Goal: Task Accomplishment & Management: Manage account settings

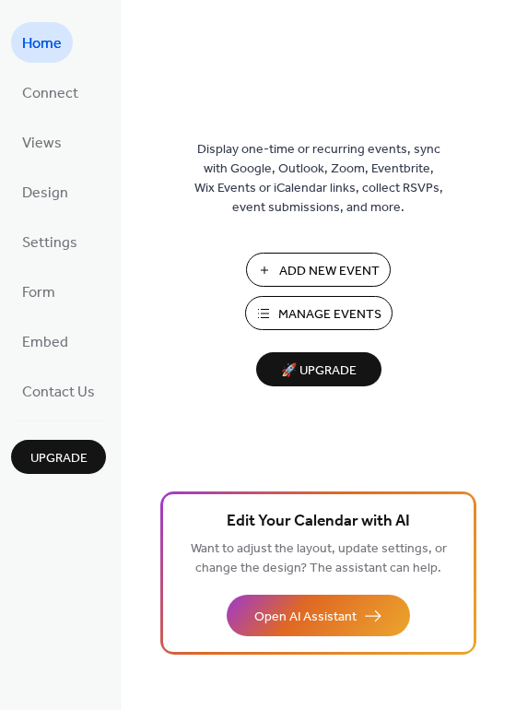
click at [305, 311] on span "Manage Events" at bounding box center [329, 314] width 103 height 19
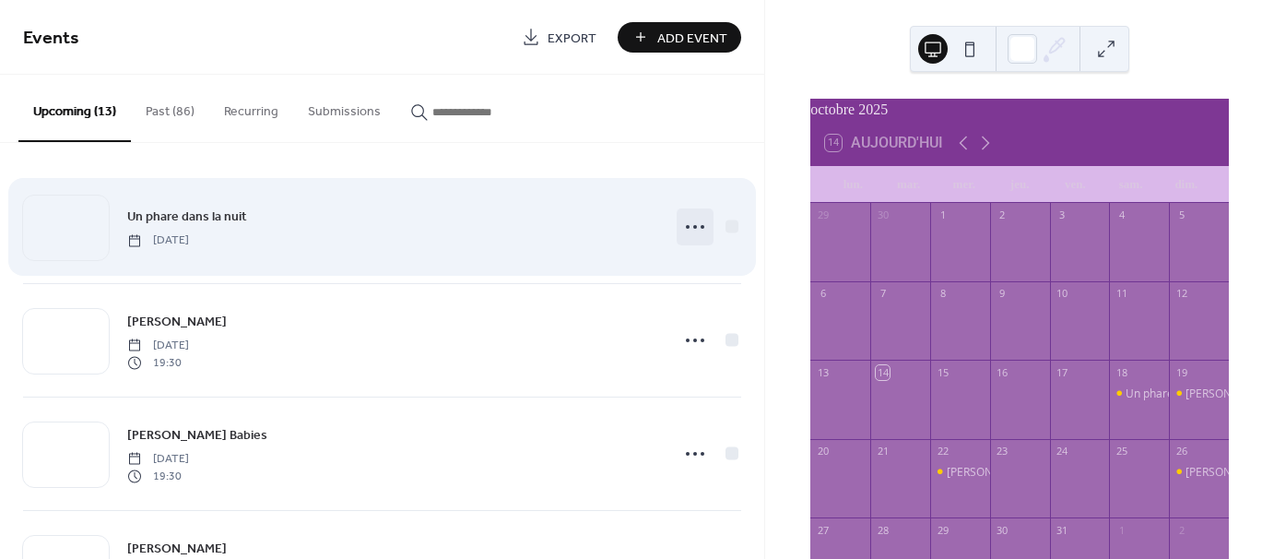
click at [693, 225] on icon at bounding box center [694, 226] width 29 height 29
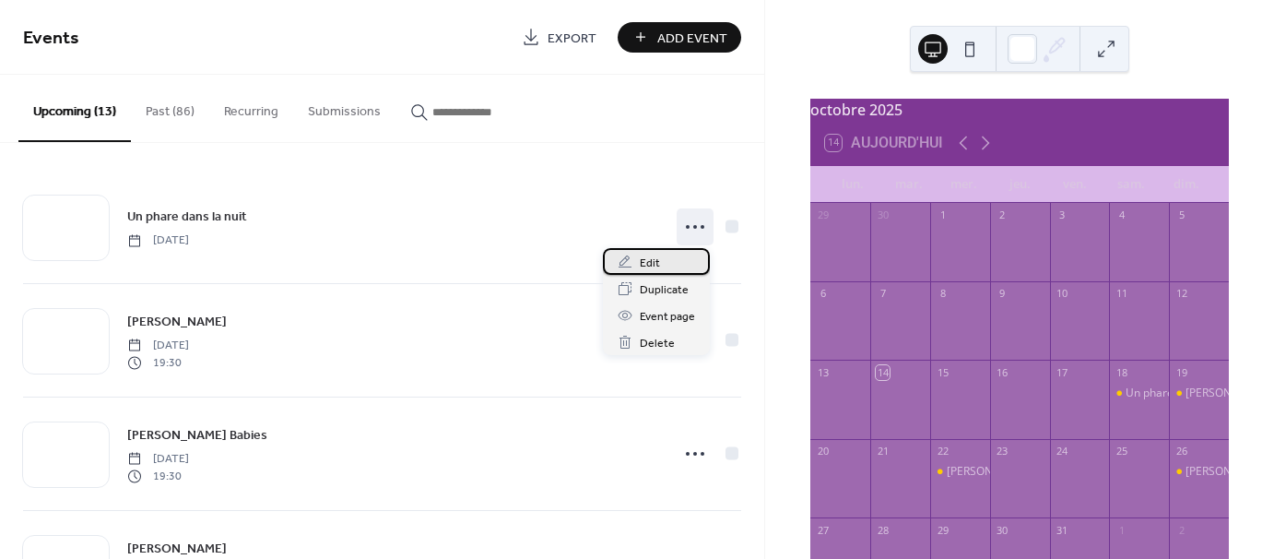
click at [656, 262] on span "Edit" at bounding box center [650, 262] width 20 height 19
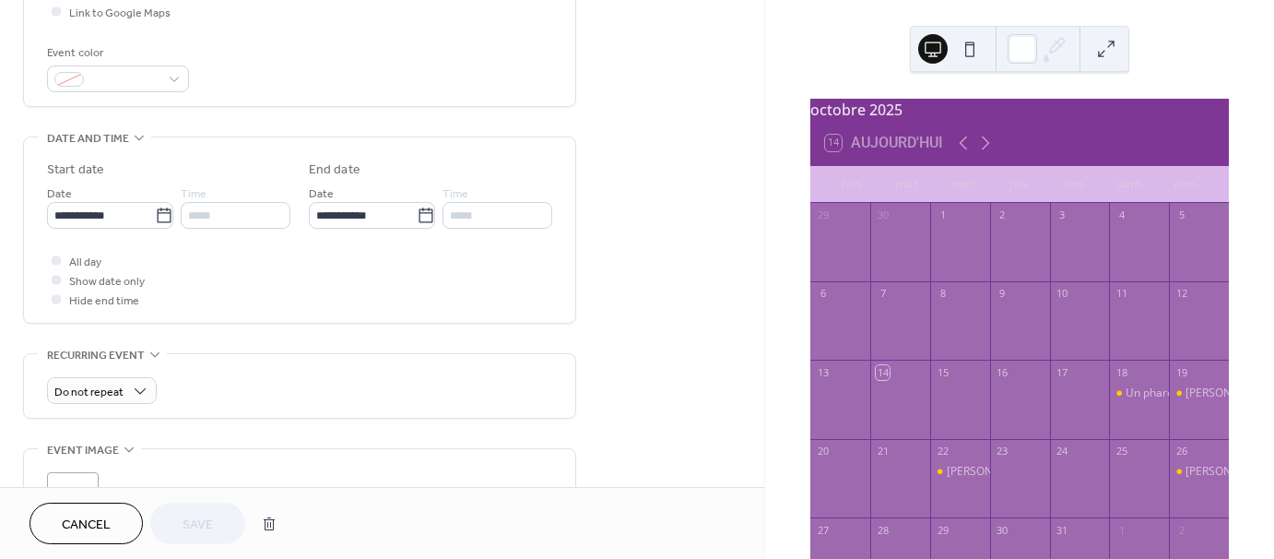
scroll to position [465, 0]
click at [55, 295] on div at bounding box center [56, 296] width 9 height 9
click at [242, 205] on div "*****" at bounding box center [236, 213] width 110 height 27
click at [57, 296] on div at bounding box center [56, 296] width 9 height 9
click at [55, 255] on div at bounding box center [56, 257] width 9 height 9
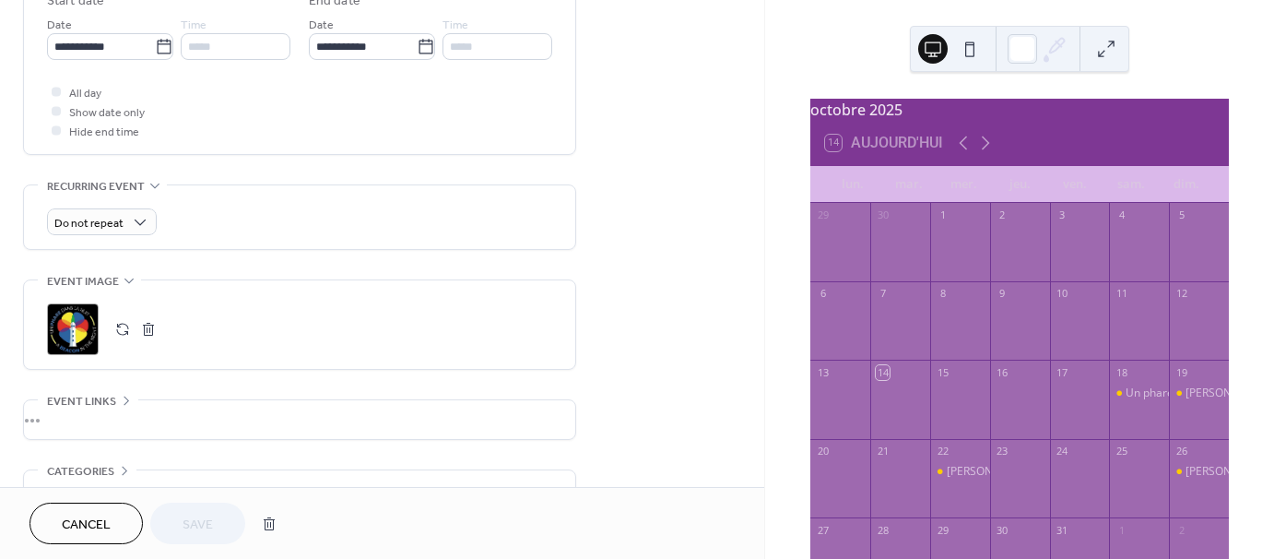
scroll to position [558, 0]
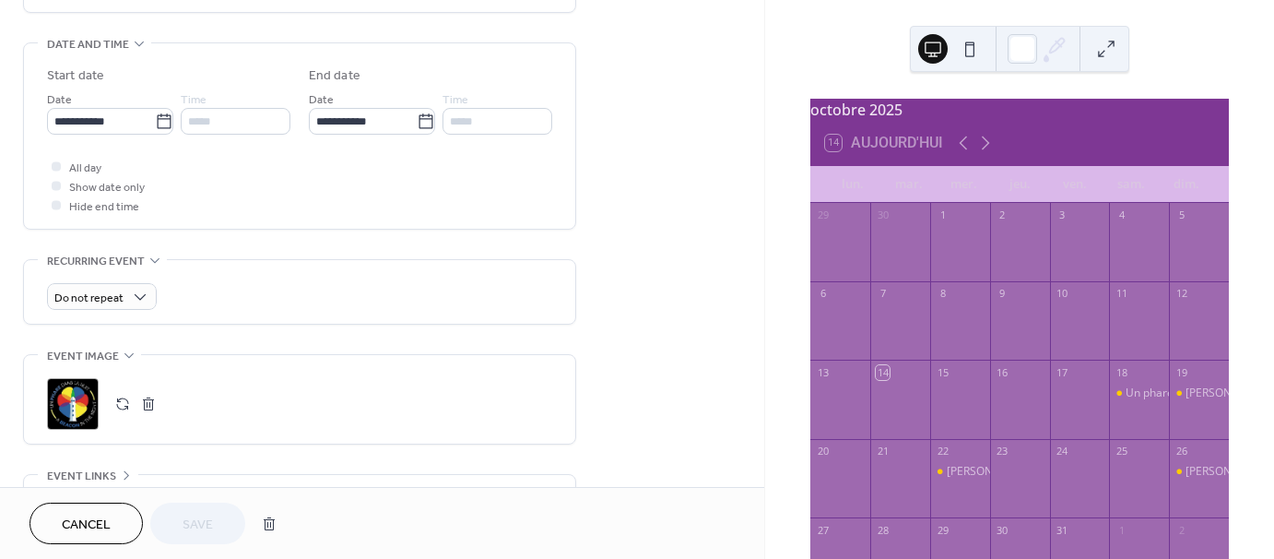
click at [236, 120] on div "*****" at bounding box center [236, 121] width 110 height 27
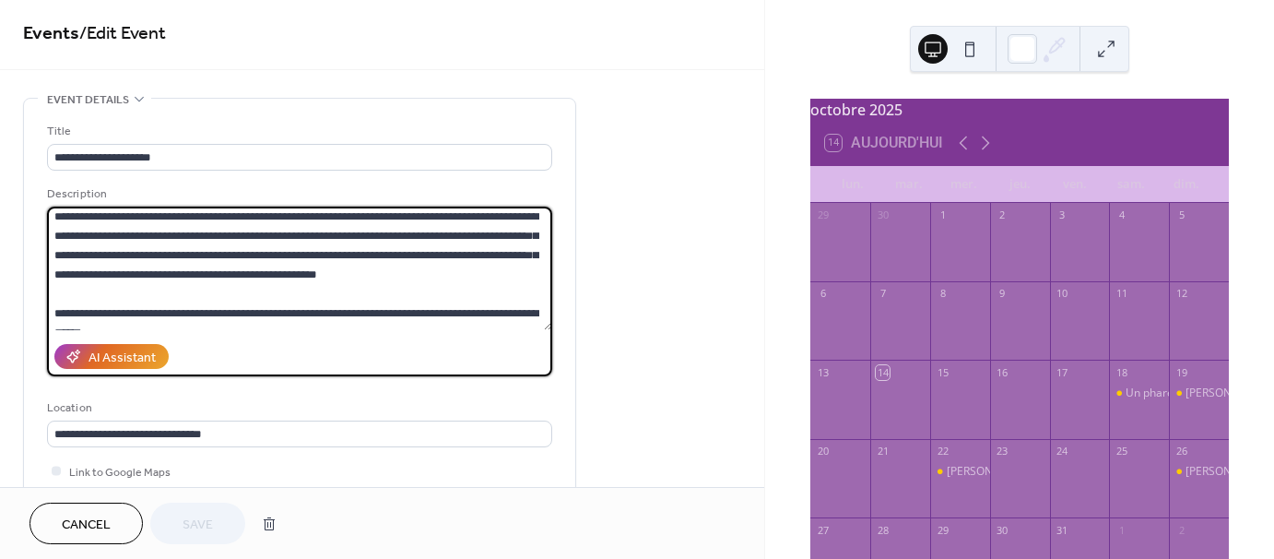
scroll to position [38, 0]
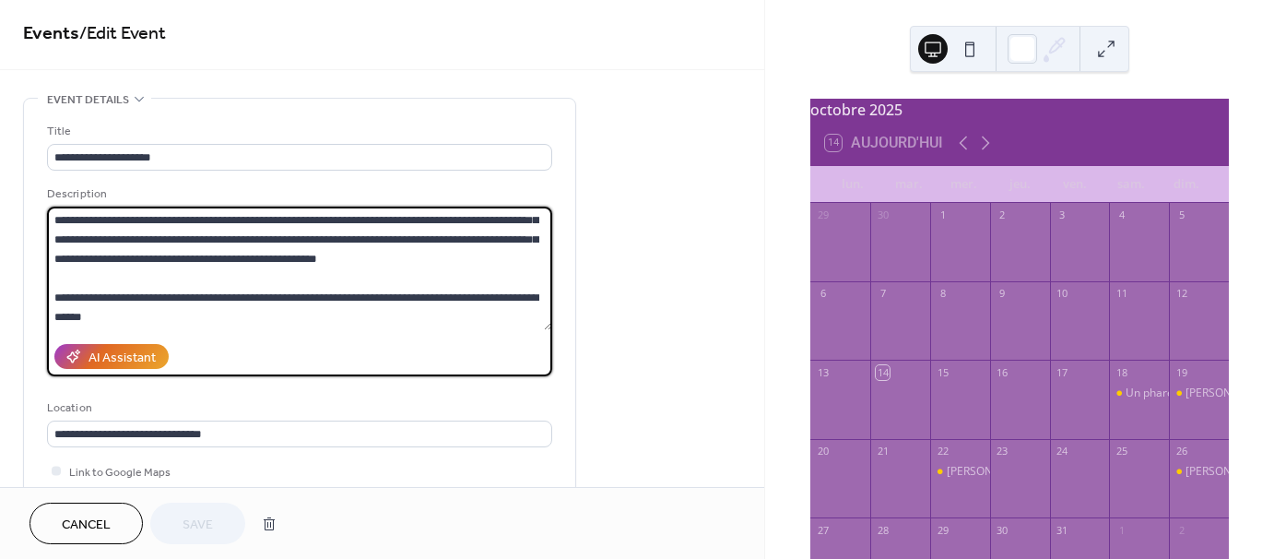
click at [402, 242] on textarea "**********" at bounding box center [299, 268] width 505 height 124
click at [70, 256] on textarea "**********" at bounding box center [299, 268] width 505 height 124
paste textarea "**********"
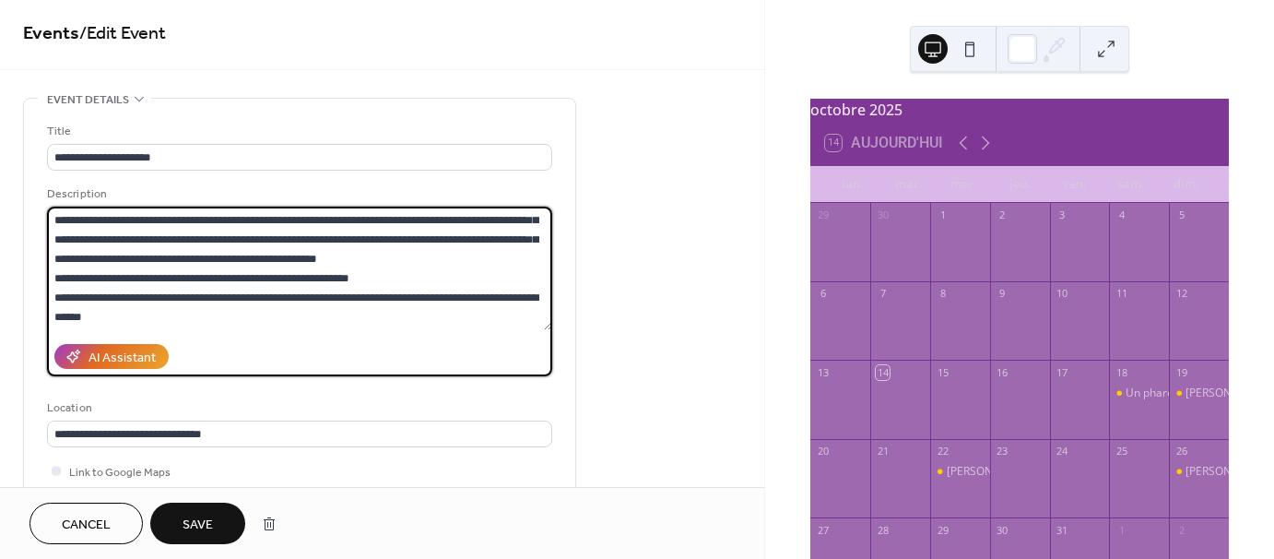
click at [52, 270] on textarea "**********" at bounding box center [299, 268] width 505 height 124
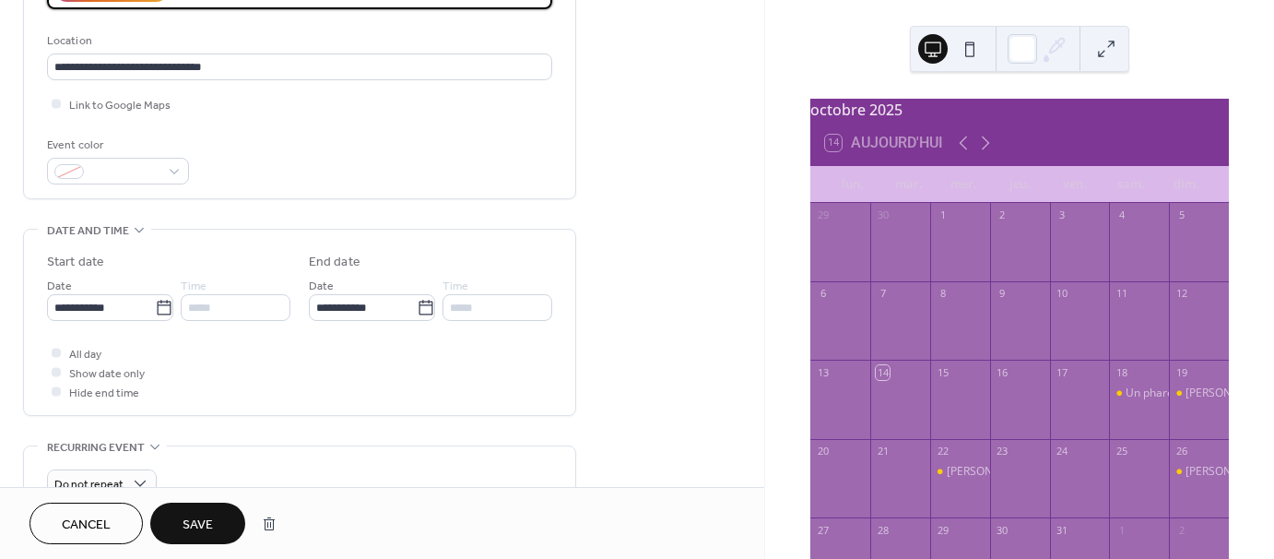
scroll to position [373, 0]
type textarea "**********"
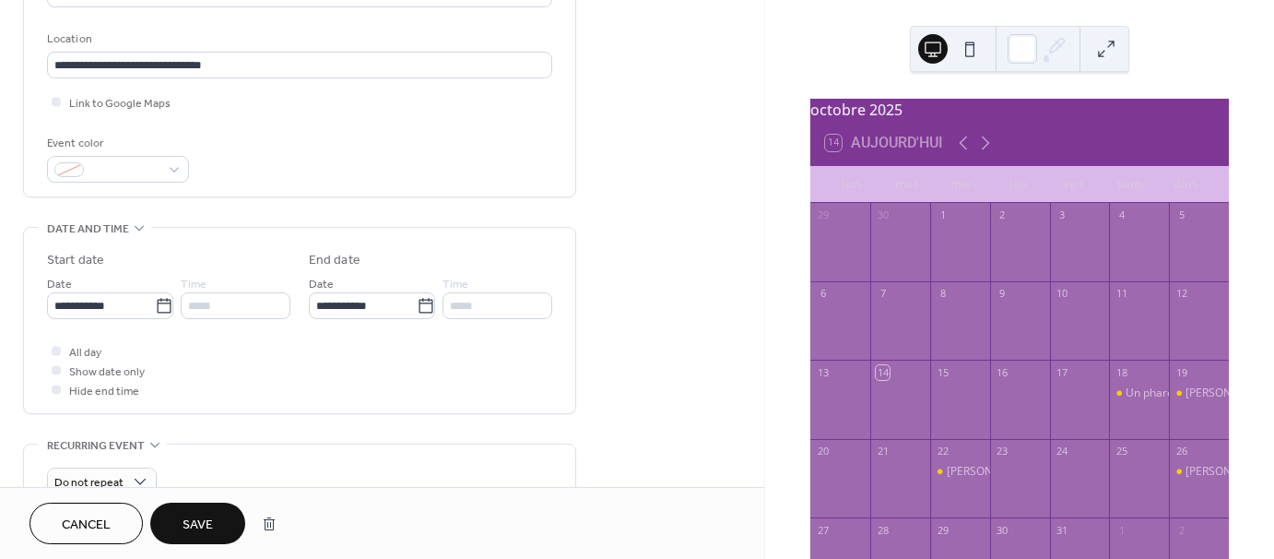
click at [55, 346] on div at bounding box center [56, 350] width 9 height 9
click at [54, 395] on div at bounding box center [56, 389] width 18 height 18
click at [57, 368] on icon at bounding box center [56, 370] width 6 height 6
click at [200, 305] on input "*****" at bounding box center [236, 305] width 110 height 27
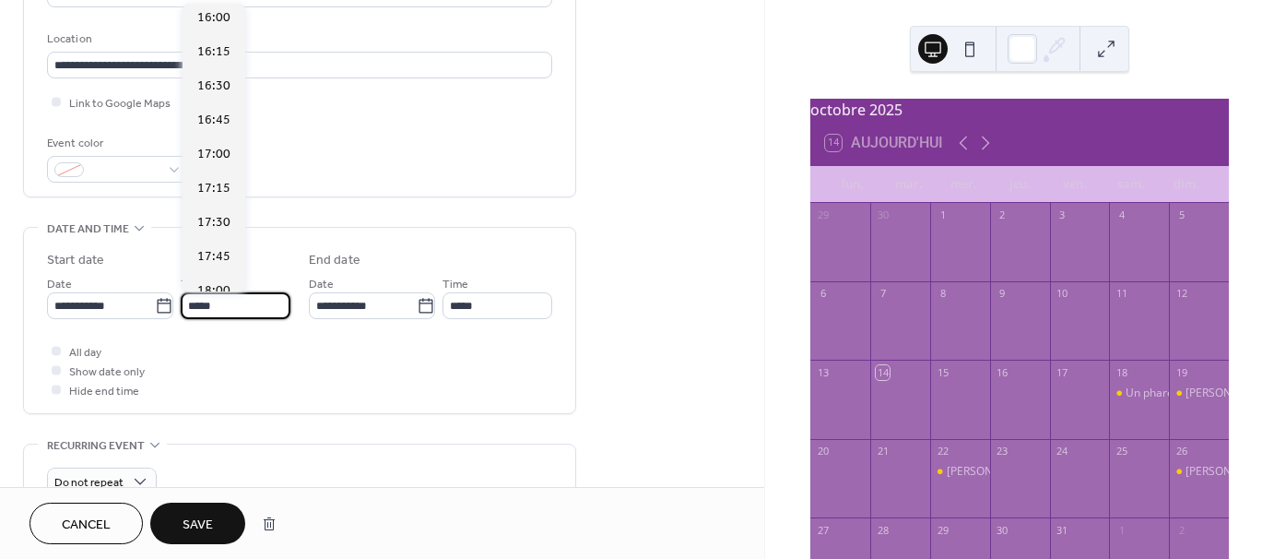
scroll to position [2190, 0]
click at [209, 151] on span "17:00" at bounding box center [213, 151] width 33 height 19
type input "*****"
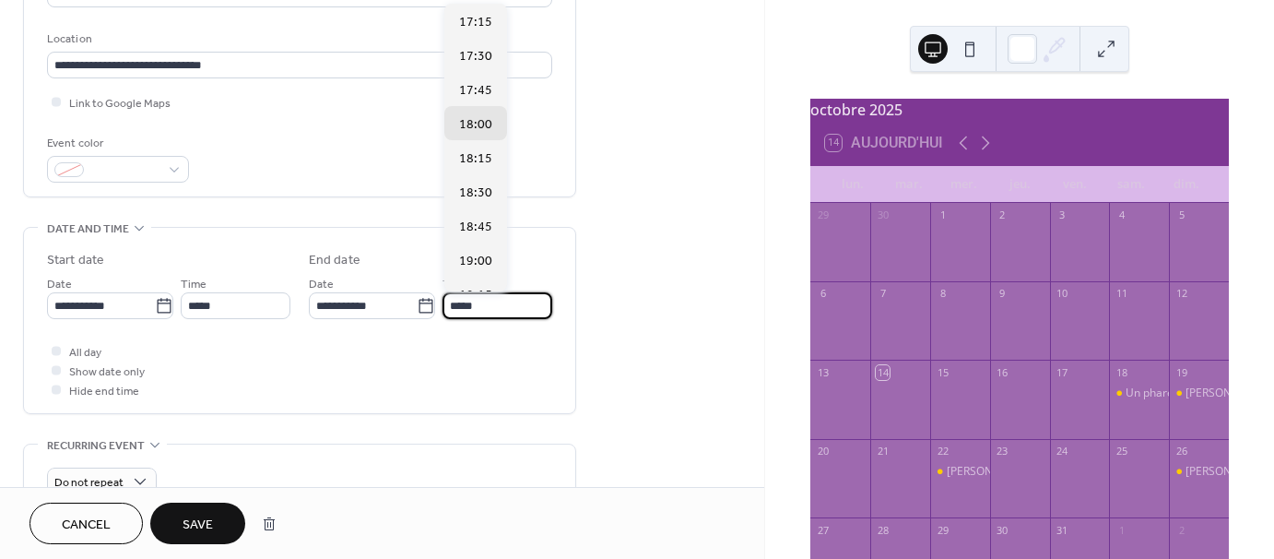
click at [477, 302] on input "*****" at bounding box center [497, 305] width 110 height 27
type input "*"
type input "*****"
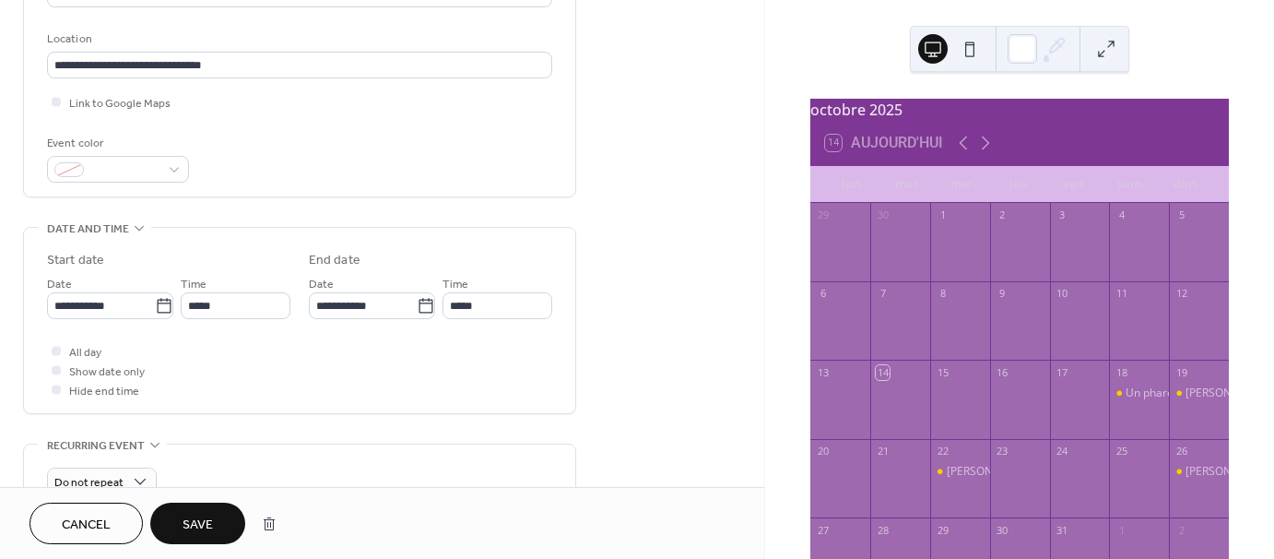
click at [509, 372] on div "All day Show date only Hide end time" at bounding box center [299, 370] width 505 height 58
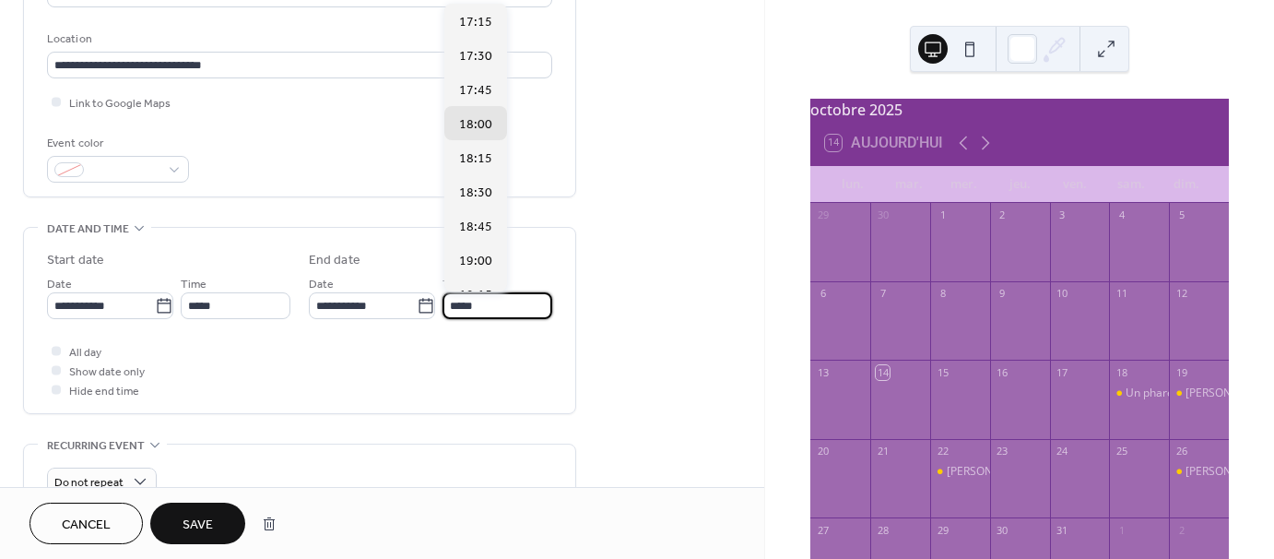
click at [493, 303] on input "*****" at bounding box center [497, 305] width 110 height 27
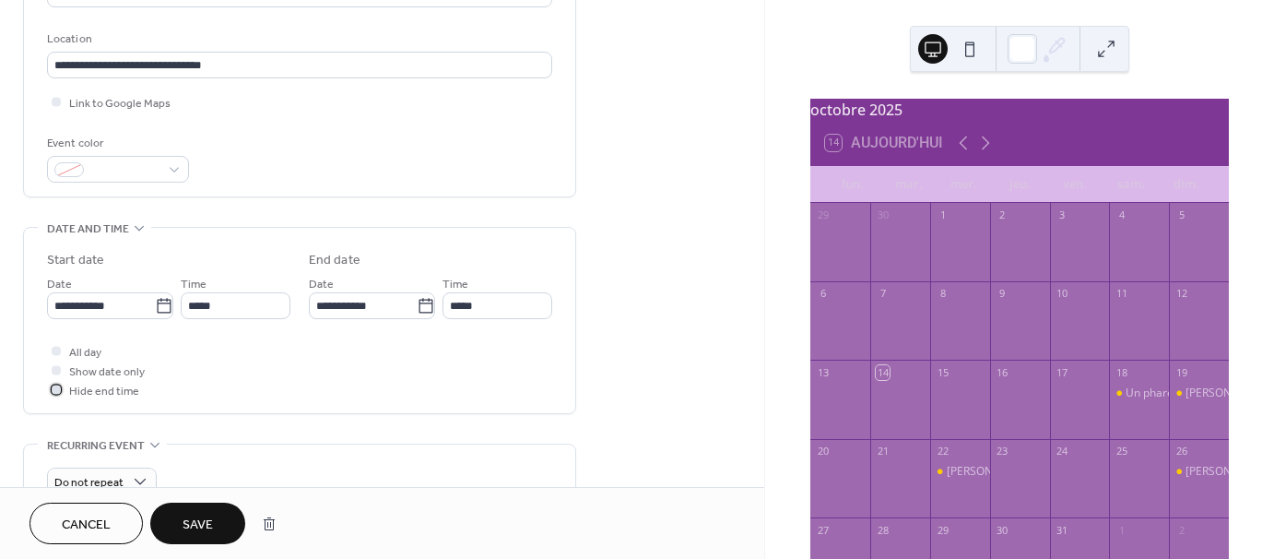
click at [55, 387] on div at bounding box center [56, 388] width 9 height 9
click at [57, 368] on div at bounding box center [56, 369] width 9 height 9
click at [55, 382] on div at bounding box center [56, 389] width 18 height 18
click at [54, 369] on div at bounding box center [56, 369] width 9 height 9
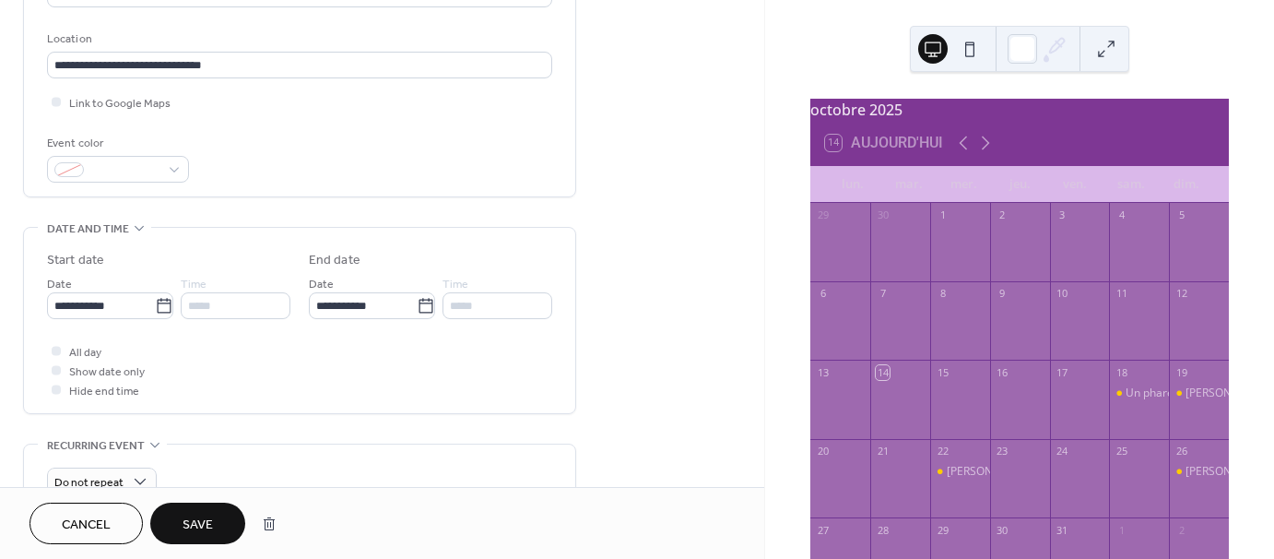
click at [54, 351] on div at bounding box center [56, 350] width 9 height 9
click at [54, 347] on div at bounding box center [56, 350] width 9 height 9
click at [54, 367] on icon at bounding box center [56, 370] width 6 height 6
click at [57, 348] on div at bounding box center [56, 350] width 9 height 9
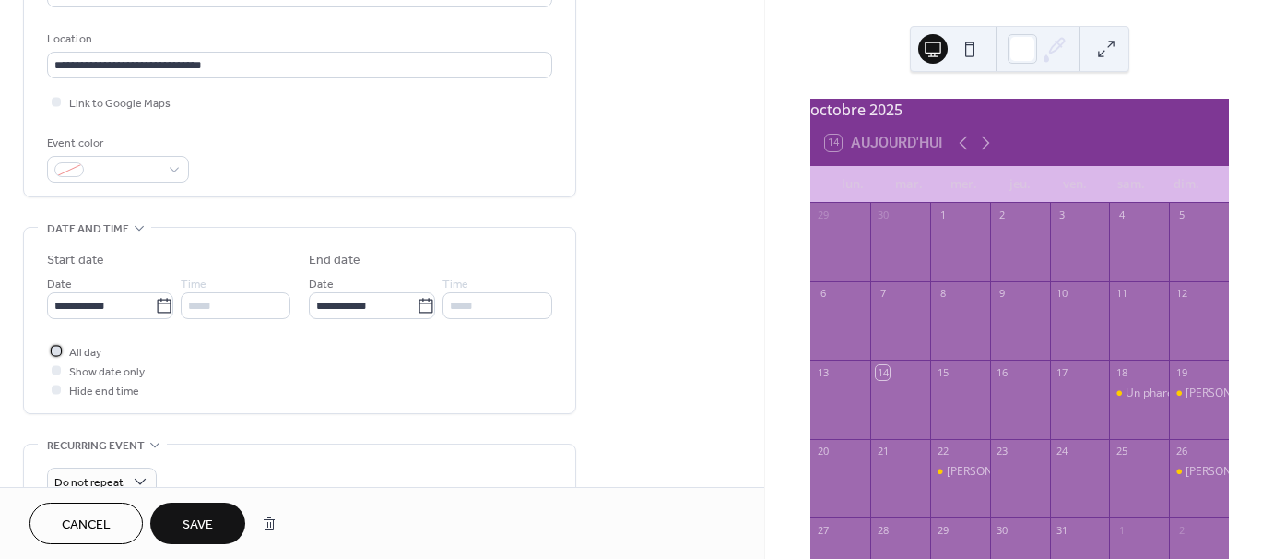
click at [57, 348] on icon at bounding box center [55, 350] width 5 height 4
click at [55, 371] on div at bounding box center [56, 369] width 9 height 9
click at [464, 298] on div "*****" at bounding box center [497, 305] width 110 height 27
click at [58, 365] on div at bounding box center [56, 369] width 9 height 9
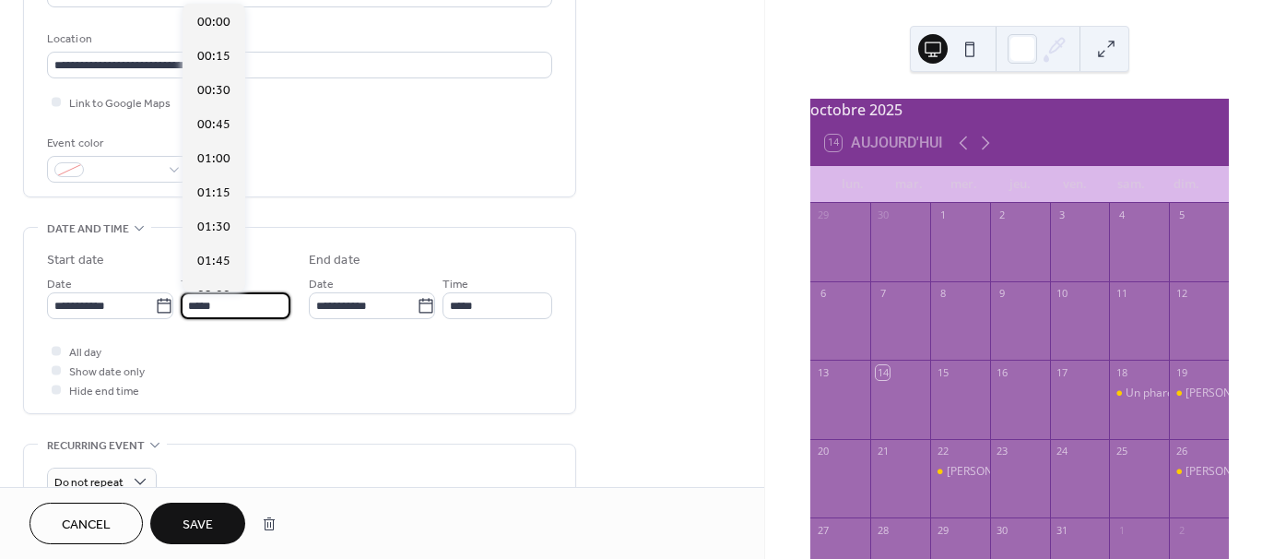
click at [198, 302] on input "*****" at bounding box center [236, 305] width 110 height 27
click at [209, 156] on span "18:00" at bounding box center [213, 158] width 33 height 19
type input "*****"
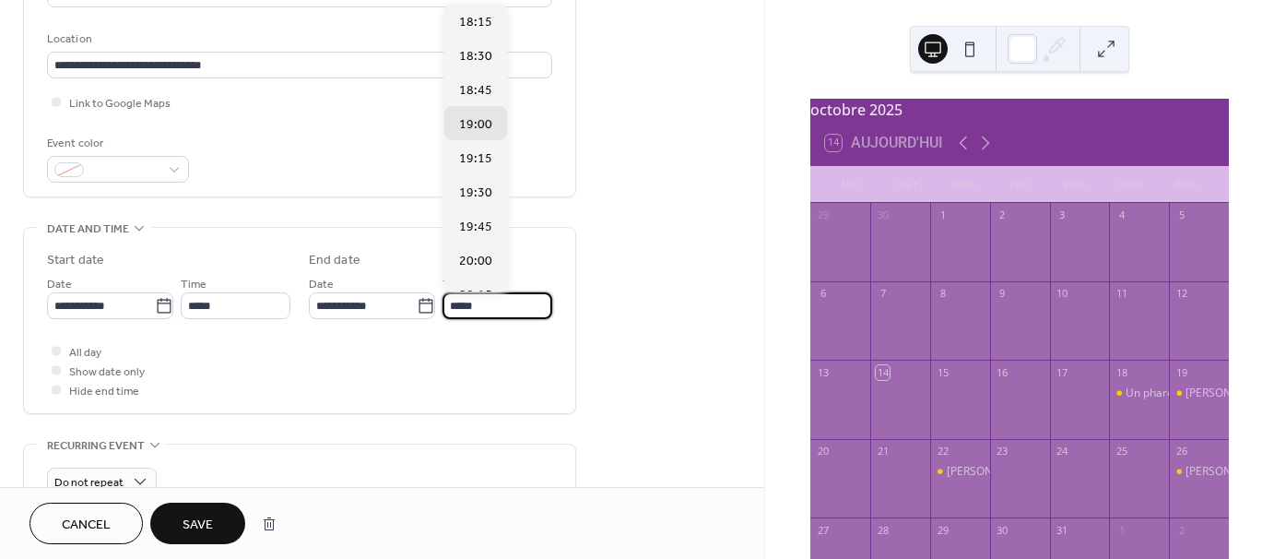
click at [461, 300] on input "*****" at bounding box center [497, 305] width 110 height 27
click at [481, 253] on span "20:00" at bounding box center [475, 261] width 33 height 19
type input "*****"
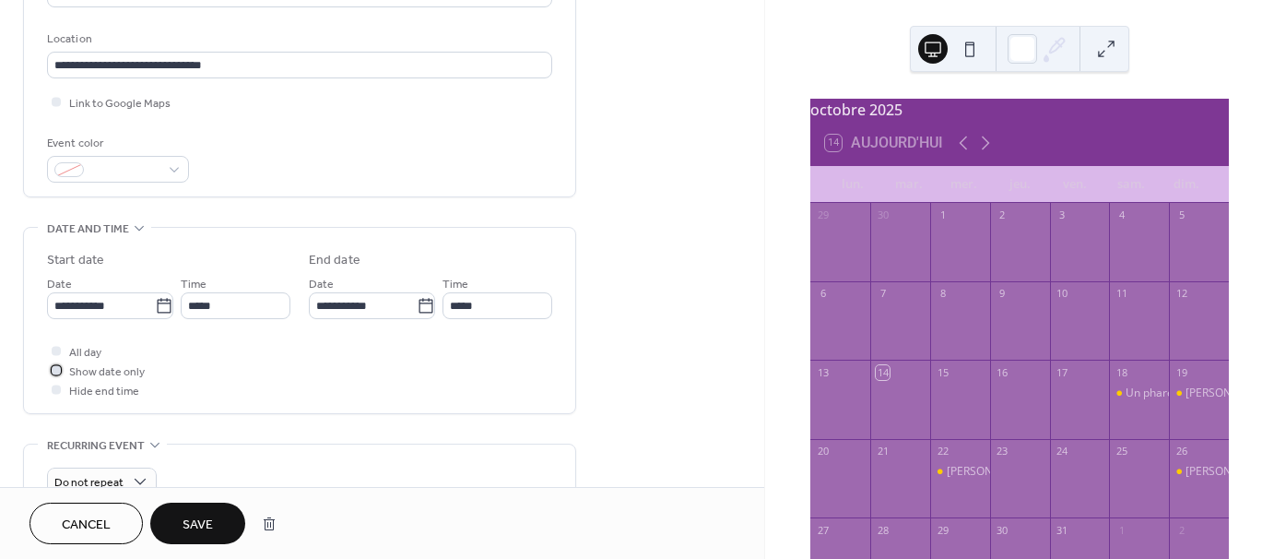
click at [56, 366] on div at bounding box center [56, 369] width 9 height 9
click at [57, 365] on div at bounding box center [56, 369] width 9 height 9
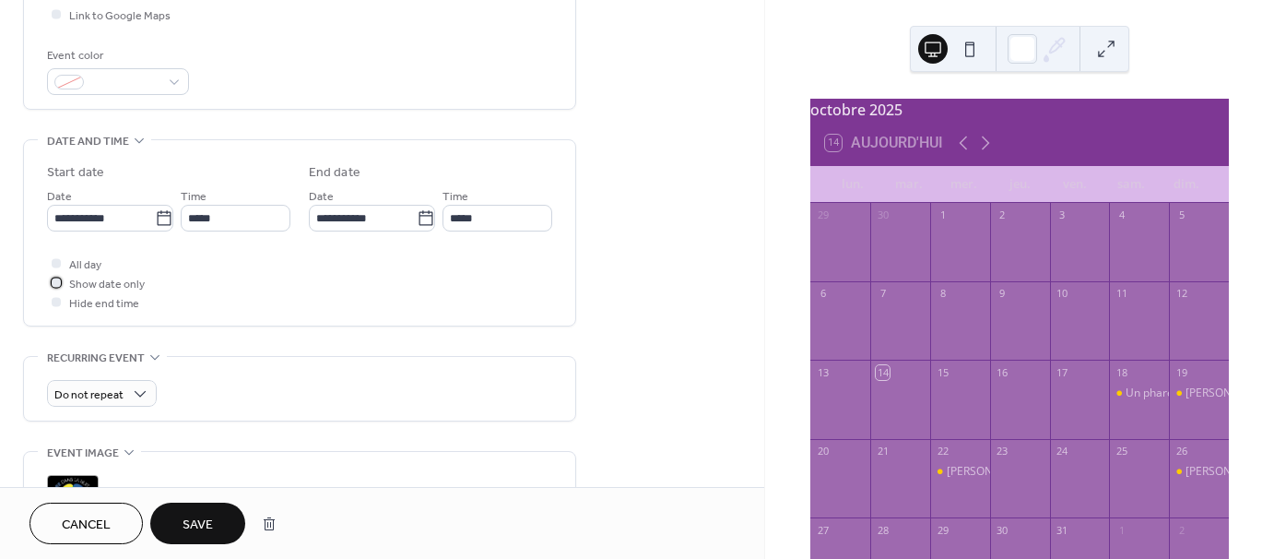
scroll to position [373, 0]
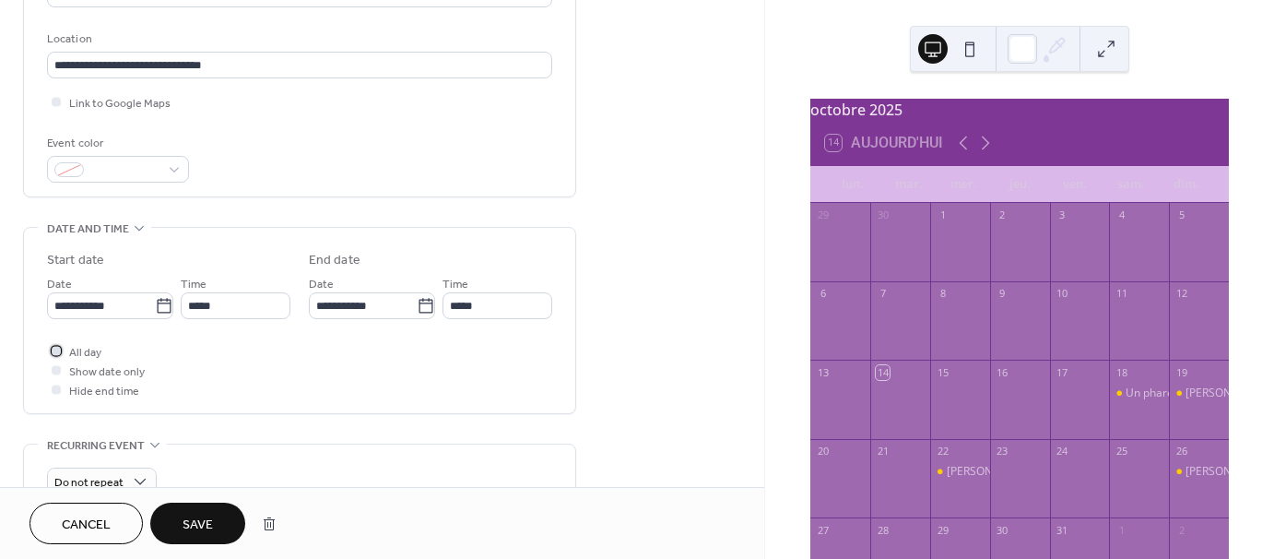
click at [53, 349] on div at bounding box center [56, 350] width 9 height 9
click at [57, 346] on div at bounding box center [56, 350] width 9 height 9
click at [53, 369] on div at bounding box center [56, 369] width 9 height 9
click at [54, 365] on div at bounding box center [56, 369] width 9 height 9
click at [56, 384] on div at bounding box center [56, 388] width 9 height 9
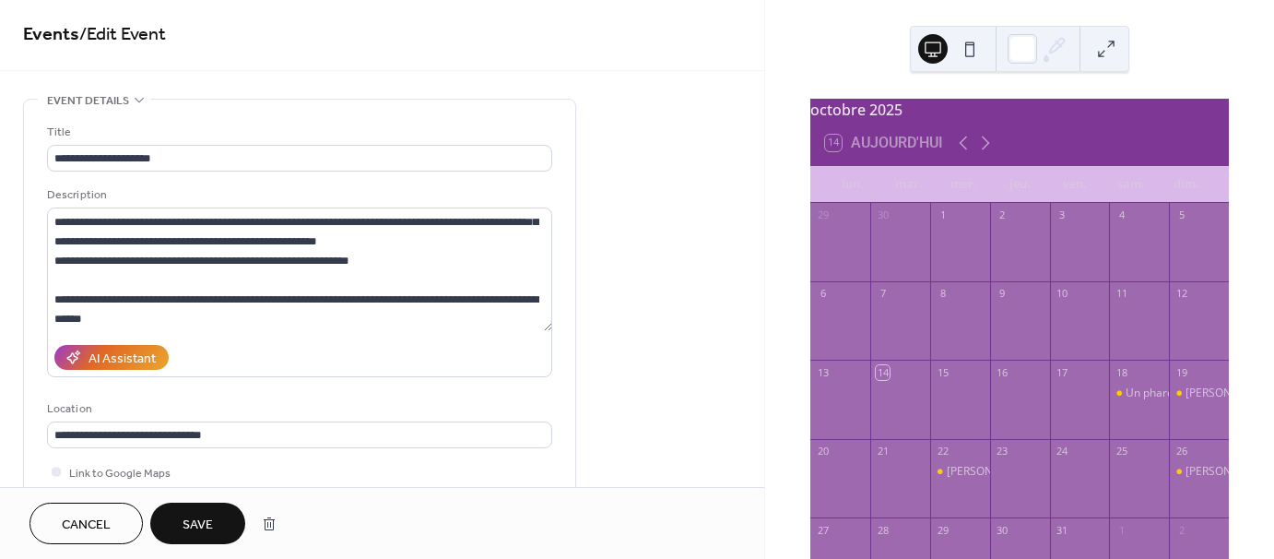
scroll to position [0, 0]
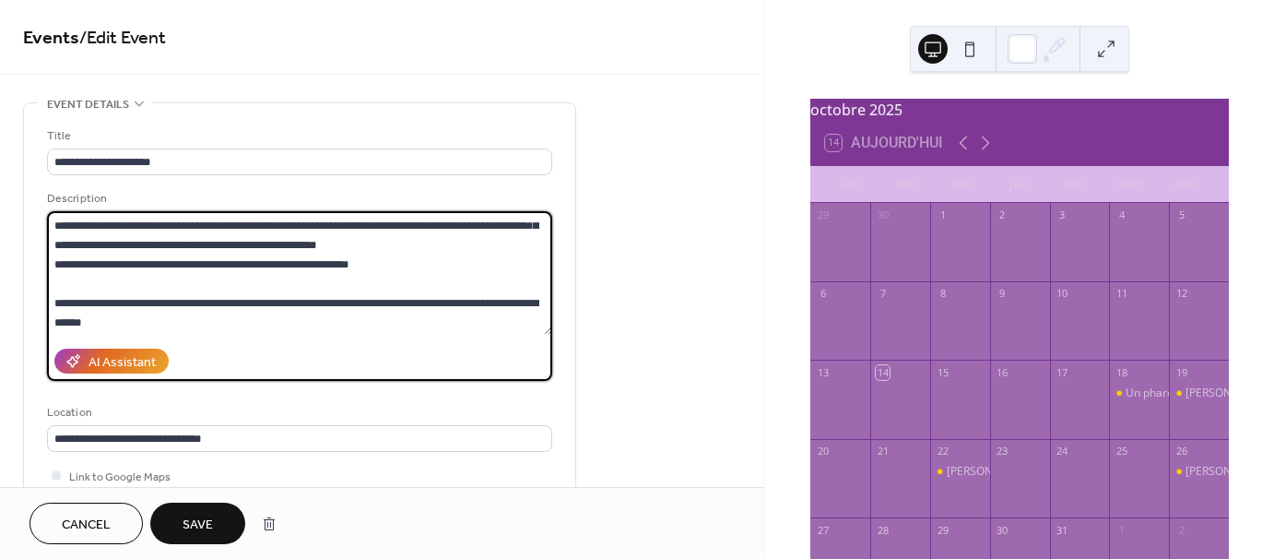
click at [355, 265] on textarea "**********" at bounding box center [299, 273] width 505 height 124
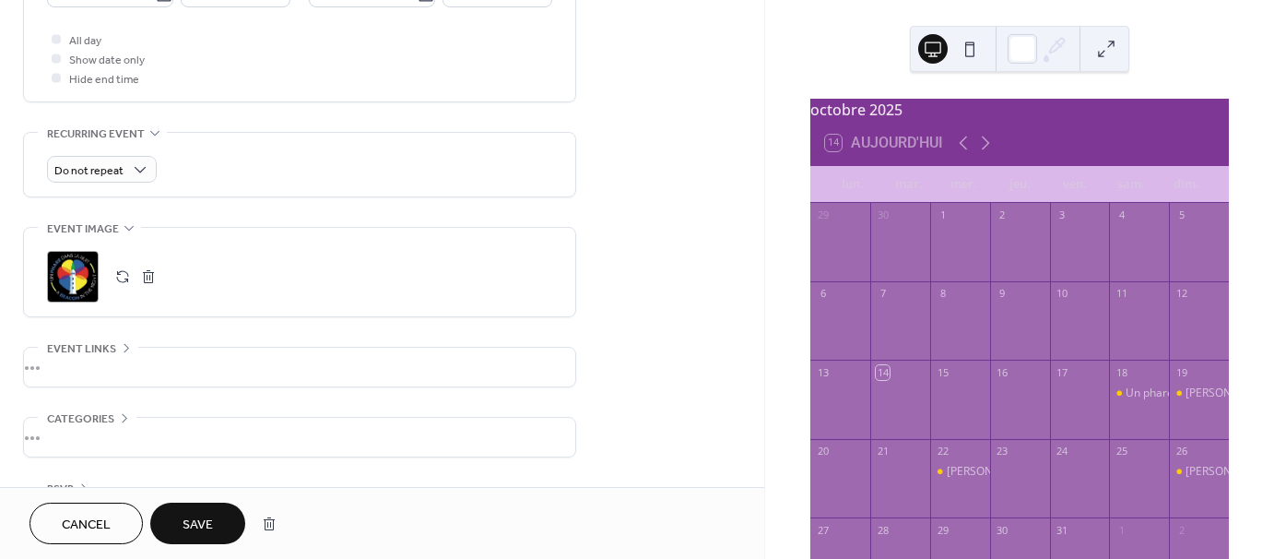
scroll to position [737, 0]
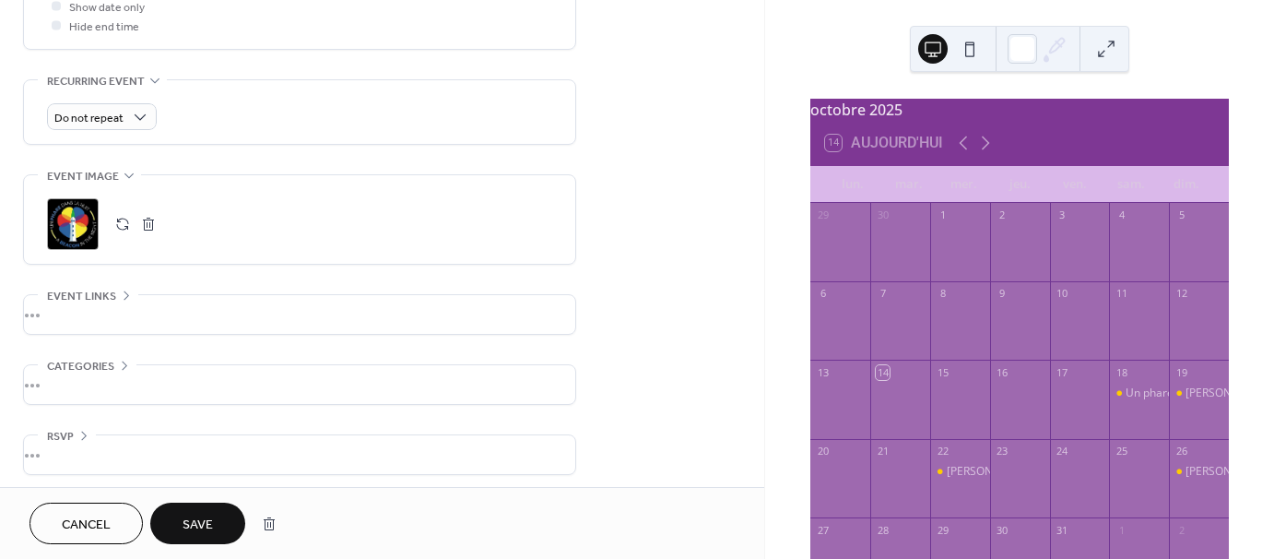
type textarea "**********"
click at [114, 306] on div "•••" at bounding box center [299, 314] width 551 height 39
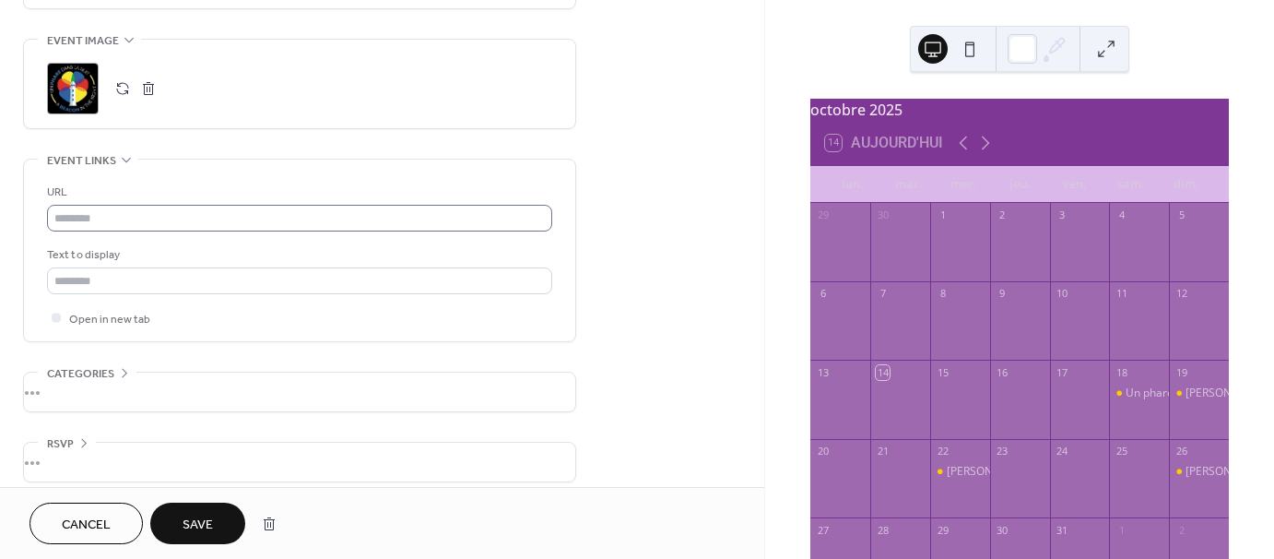
scroll to position [885, 0]
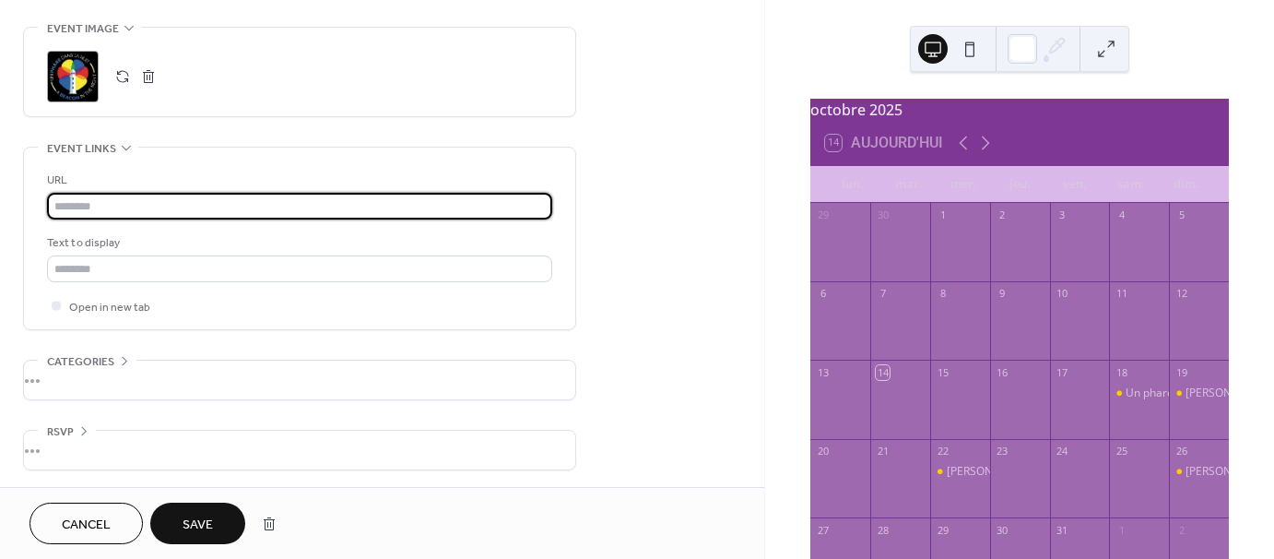
click at [191, 208] on input "text" at bounding box center [299, 206] width 505 height 27
type input "**********"
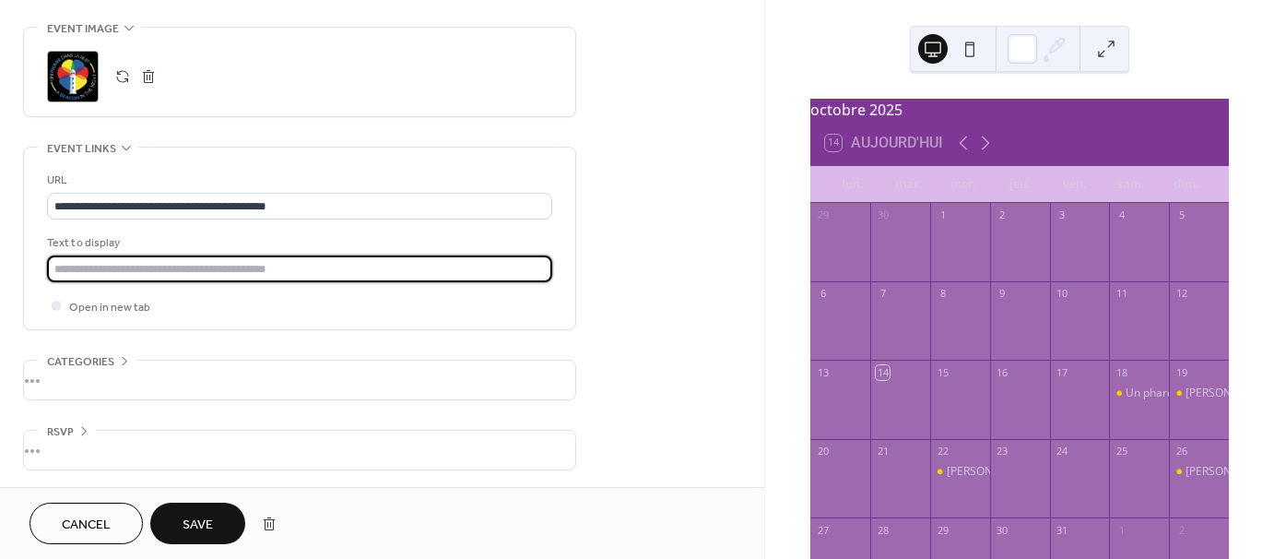
click at [245, 265] on input "text" at bounding box center [299, 268] width 505 height 27
type input "**********"
click at [206, 521] on span "Save" at bounding box center [198, 524] width 30 height 19
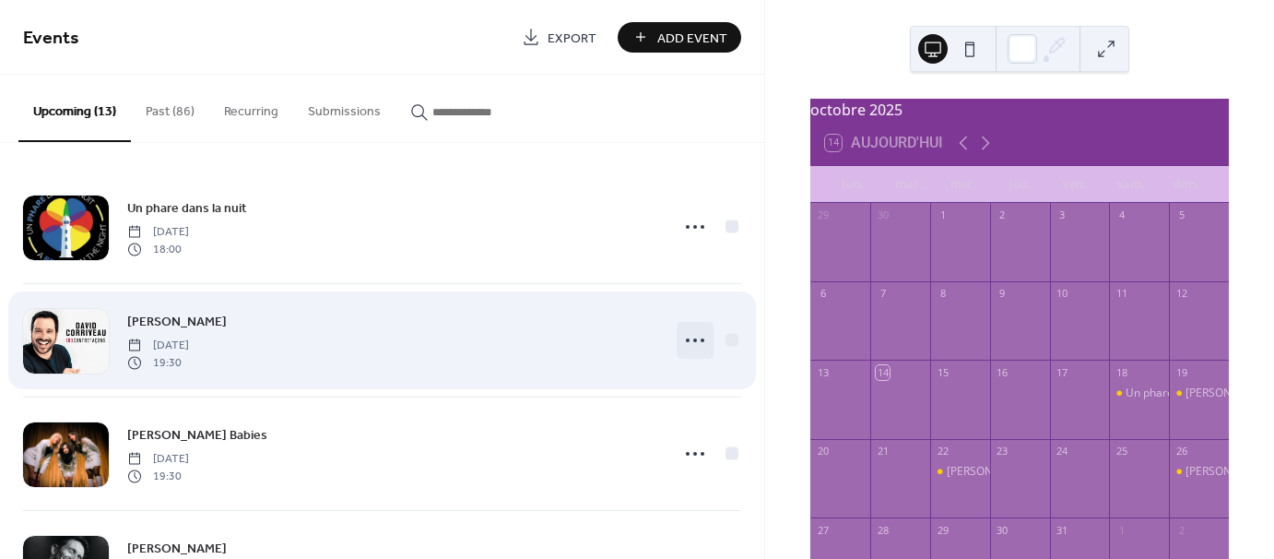
click at [693, 339] on circle at bounding box center [695, 340] width 4 height 4
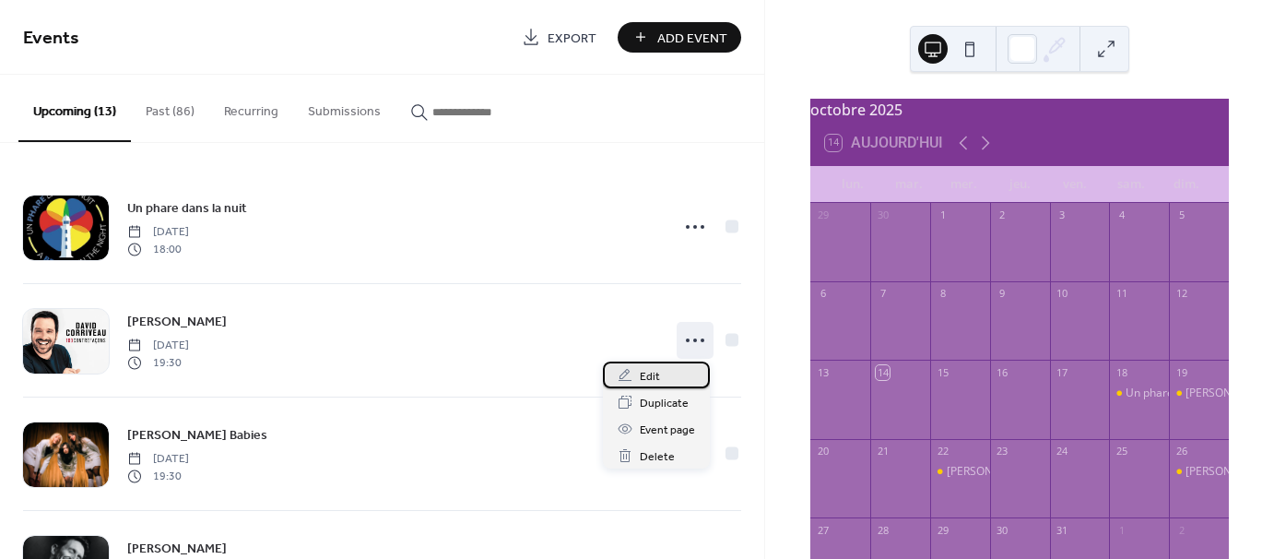
click at [629, 379] on icon at bounding box center [625, 375] width 15 height 15
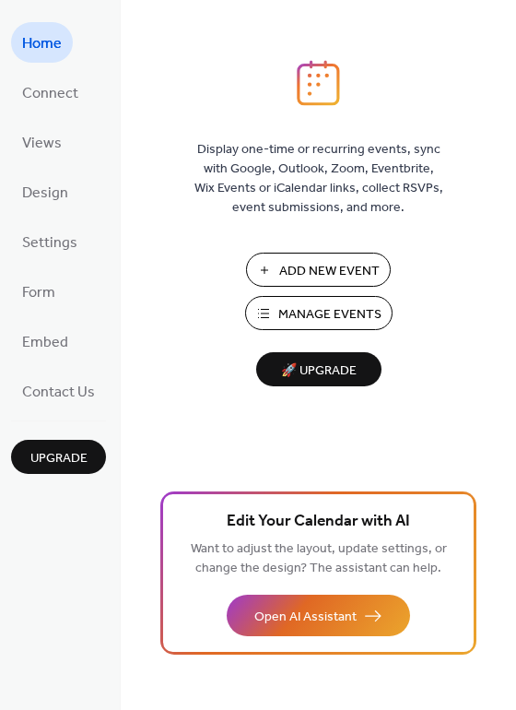
click at [347, 306] on span "Manage Events" at bounding box center [329, 314] width 103 height 19
click at [348, 321] on span "Manage Events" at bounding box center [329, 314] width 103 height 19
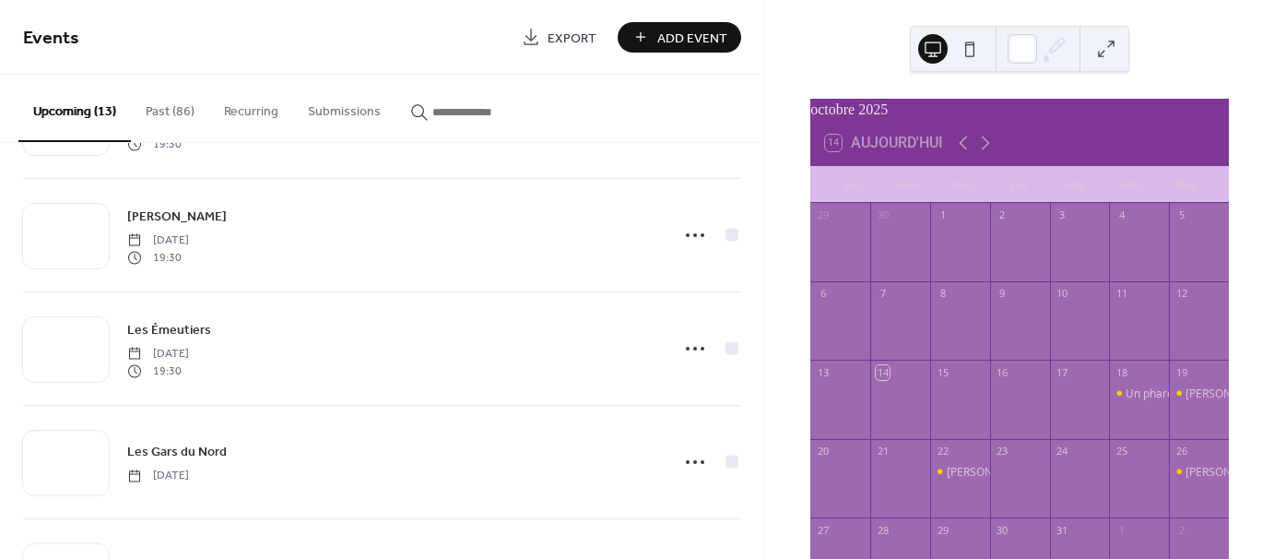
scroll to position [645, 0]
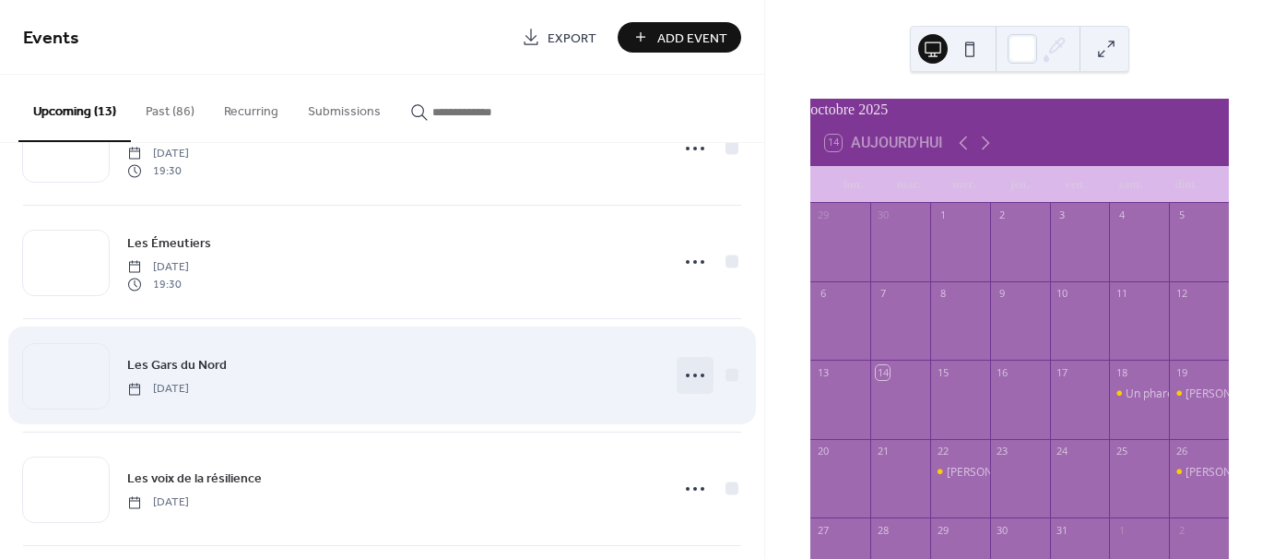
click at [689, 371] on icon at bounding box center [694, 374] width 29 height 29
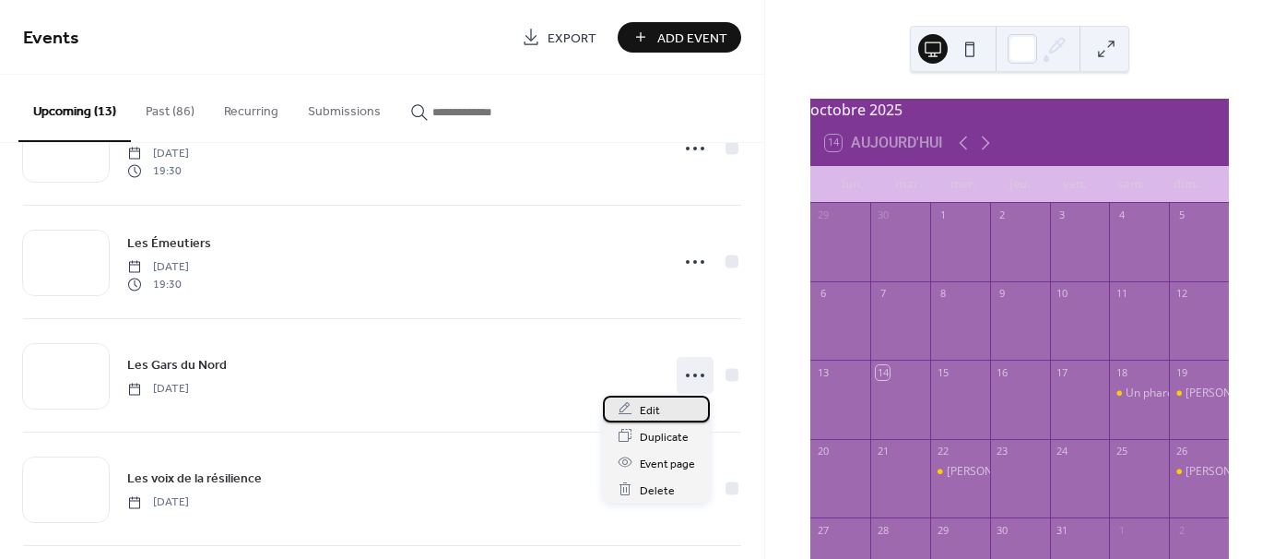
click at [656, 407] on span "Edit" at bounding box center [650, 409] width 20 height 19
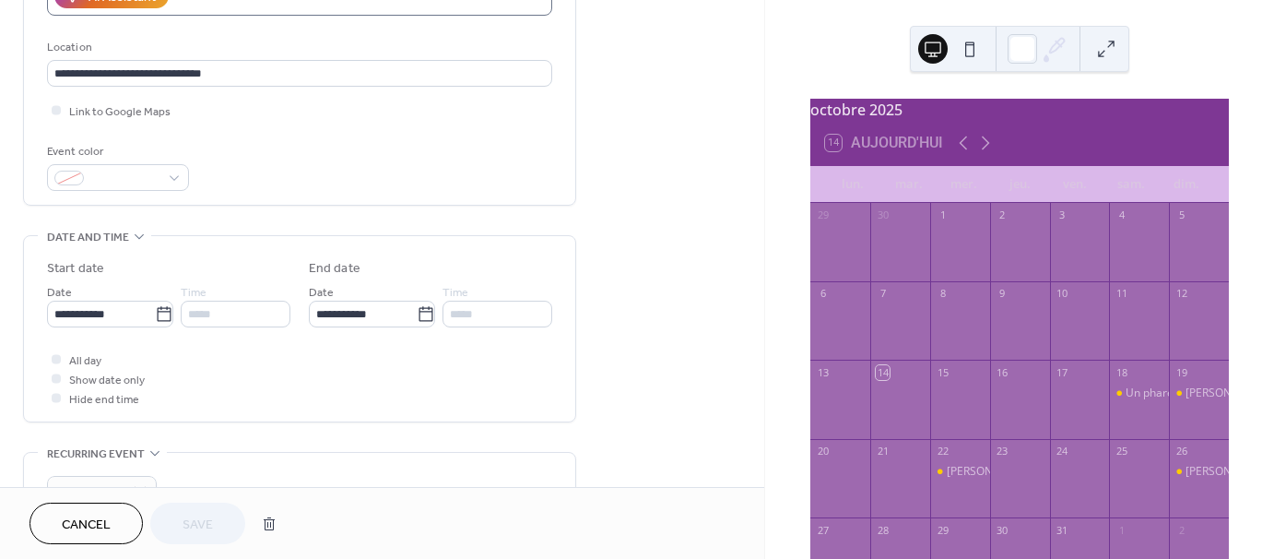
scroll to position [369, 0]
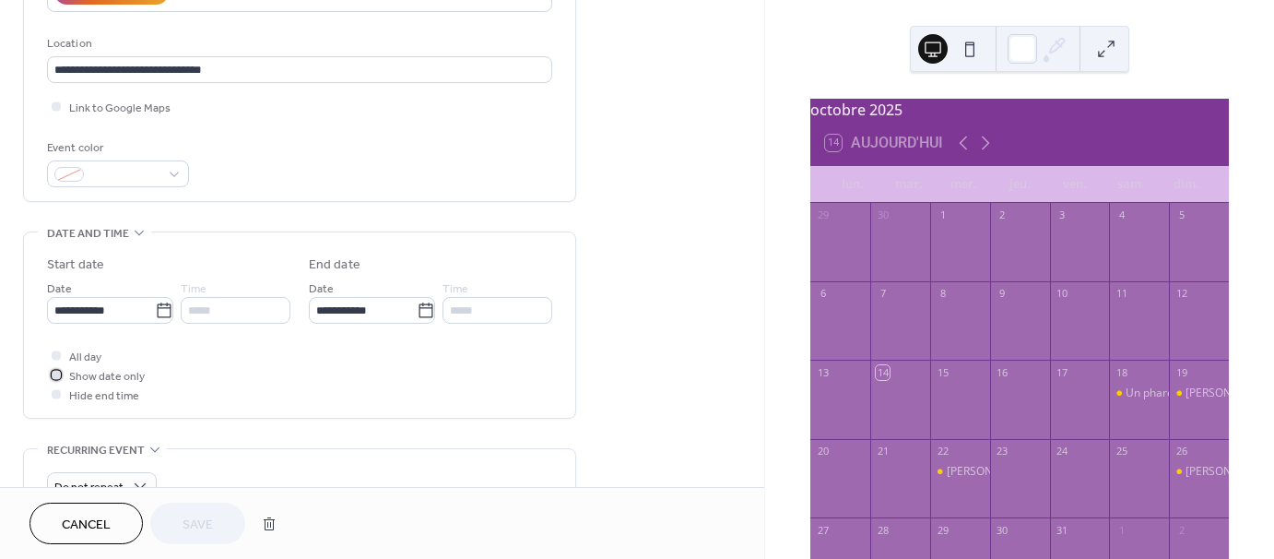
click at [54, 373] on icon at bounding box center [55, 374] width 5 height 4
click at [54, 395] on div at bounding box center [56, 393] width 9 height 9
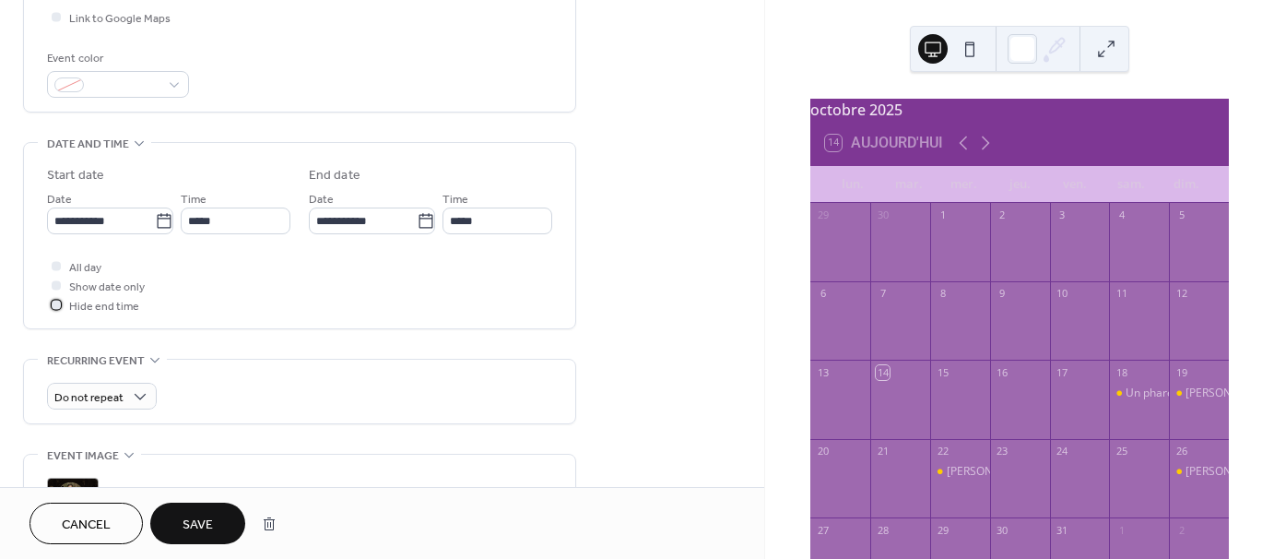
scroll to position [461, 0]
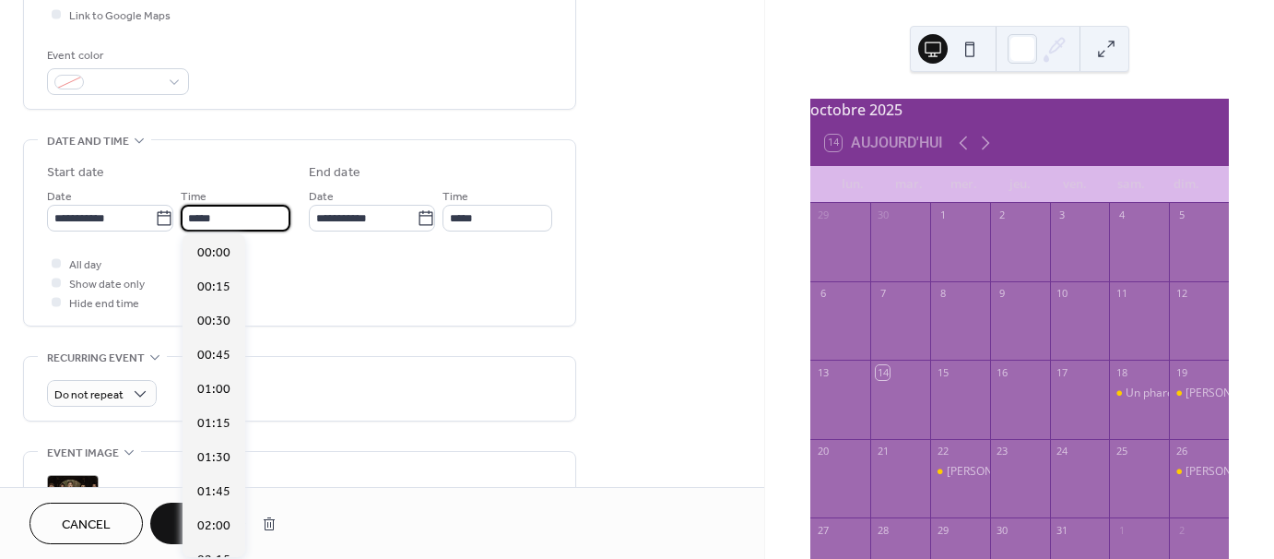
click at [225, 213] on input "*****" at bounding box center [236, 218] width 110 height 27
click at [221, 332] on span "20:00" at bounding box center [213, 330] width 33 height 19
type input "*****"
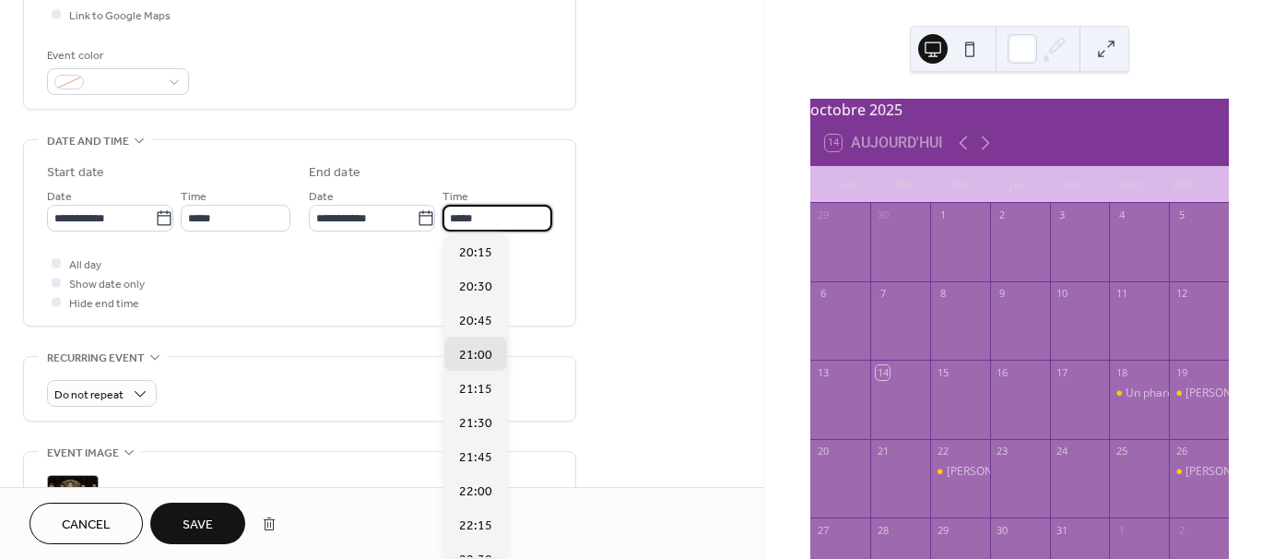
click at [479, 220] on input "*****" at bounding box center [497, 218] width 110 height 27
click at [477, 457] on span "21:45" at bounding box center [475, 457] width 33 height 19
type input "*****"
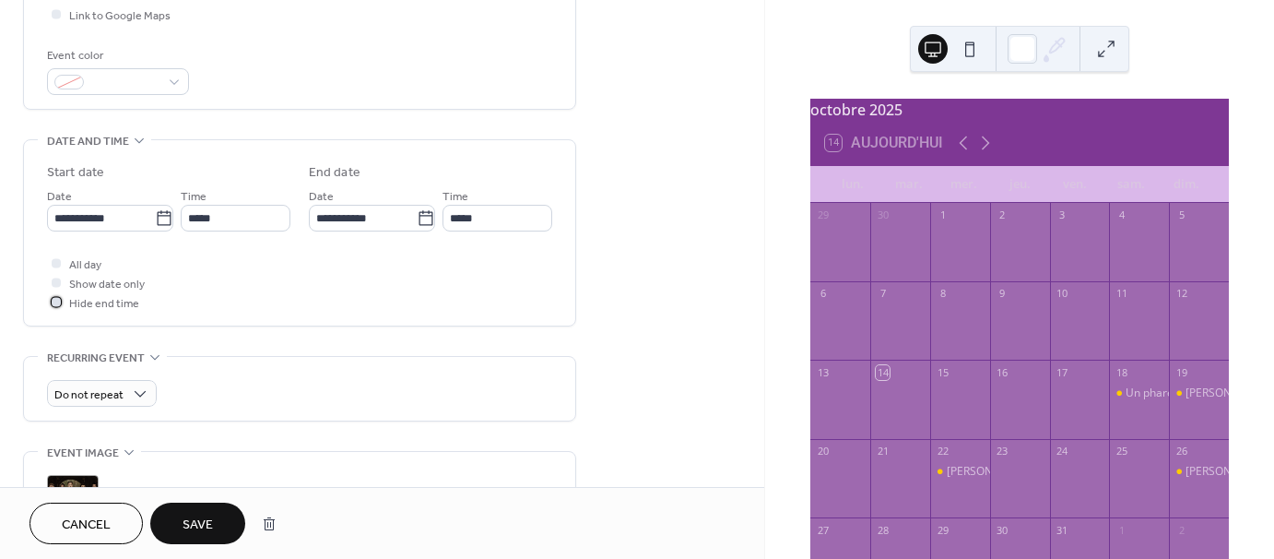
click at [55, 302] on icon at bounding box center [56, 302] width 6 height 6
click at [55, 302] on div at bounding box center [56, 301] width 9 height 9
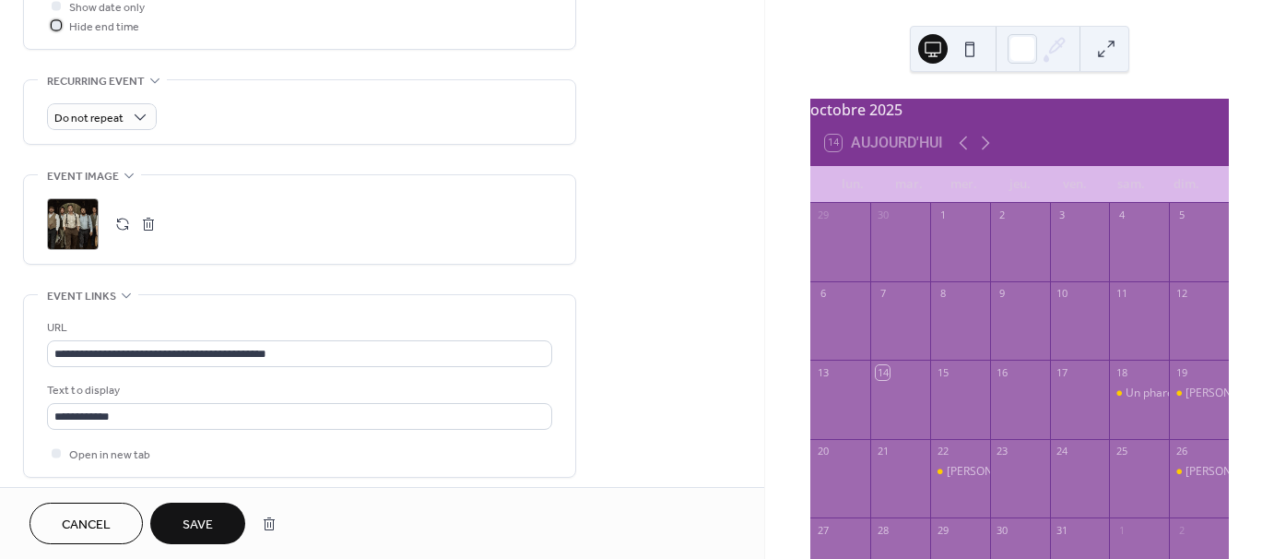
scroll to position [1, 0]
click at [199, 525] on span "Save" at bounding box center [198, 524] width 30 height 19
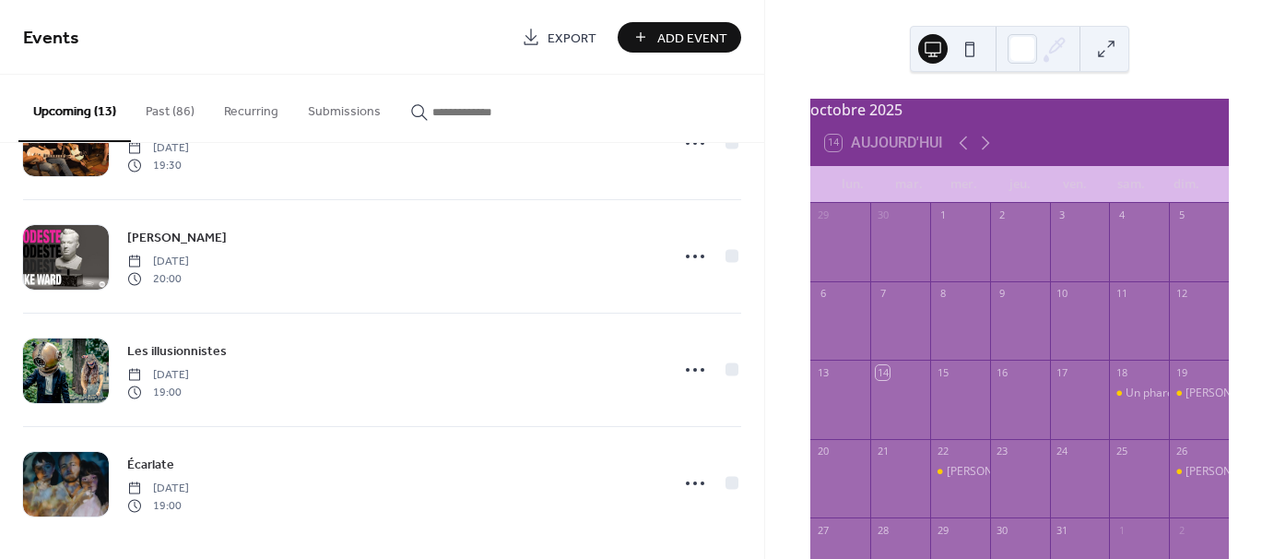
scroll to position [1109, 0]
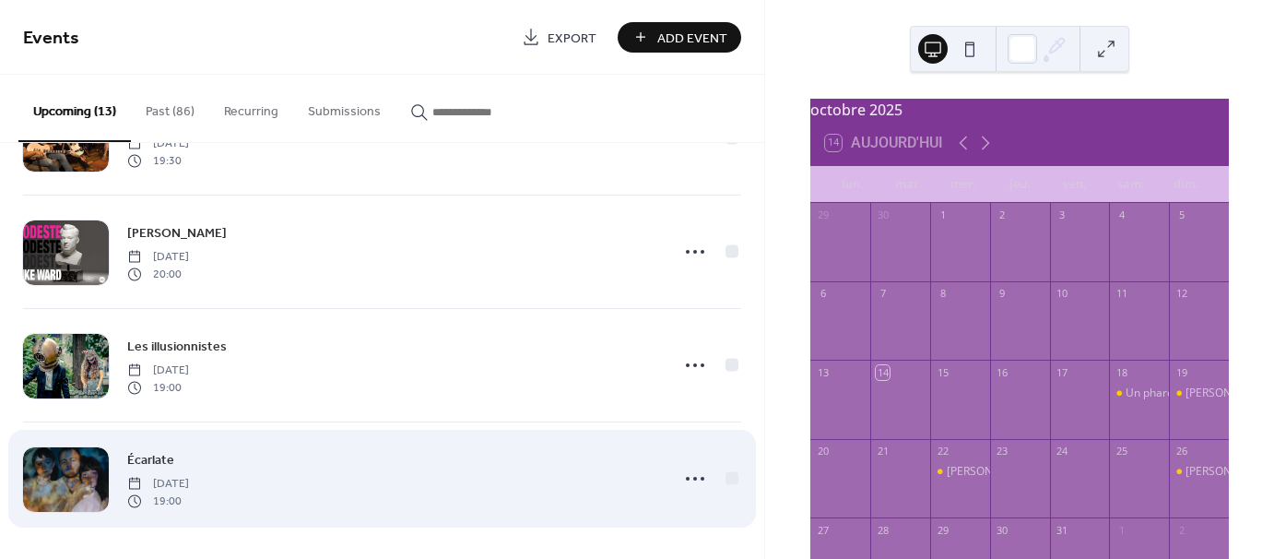
click at [355, 489] on div "Écarlate Thursday, June 18, 2026 19:00" at bounding box center [392, 478] width 531 height 59
click at [686, 477] on circle at bounding box center [688, 479] width 4 height 4
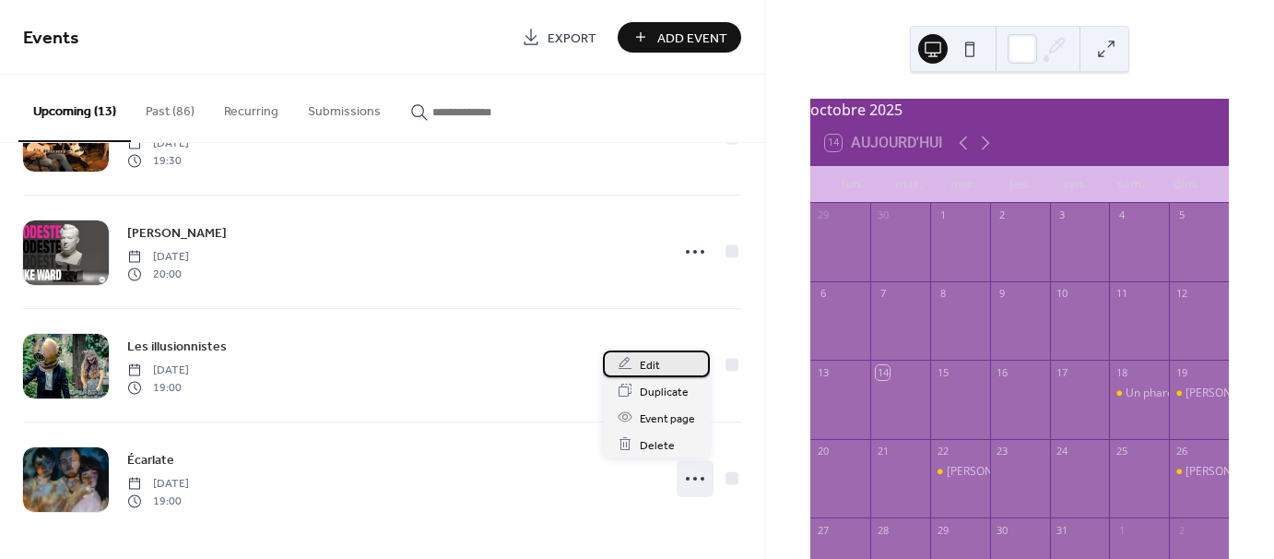
click at [649, 365] on span "Edit" at bounding box center [650, 364] width 20 height 19
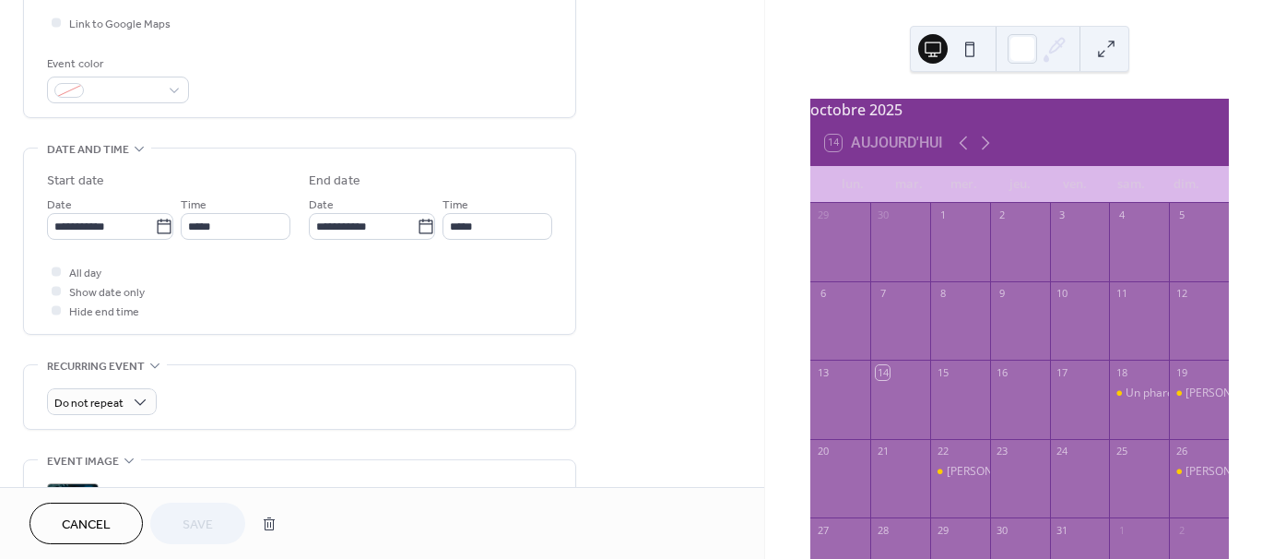
scroll to position [461, 0]
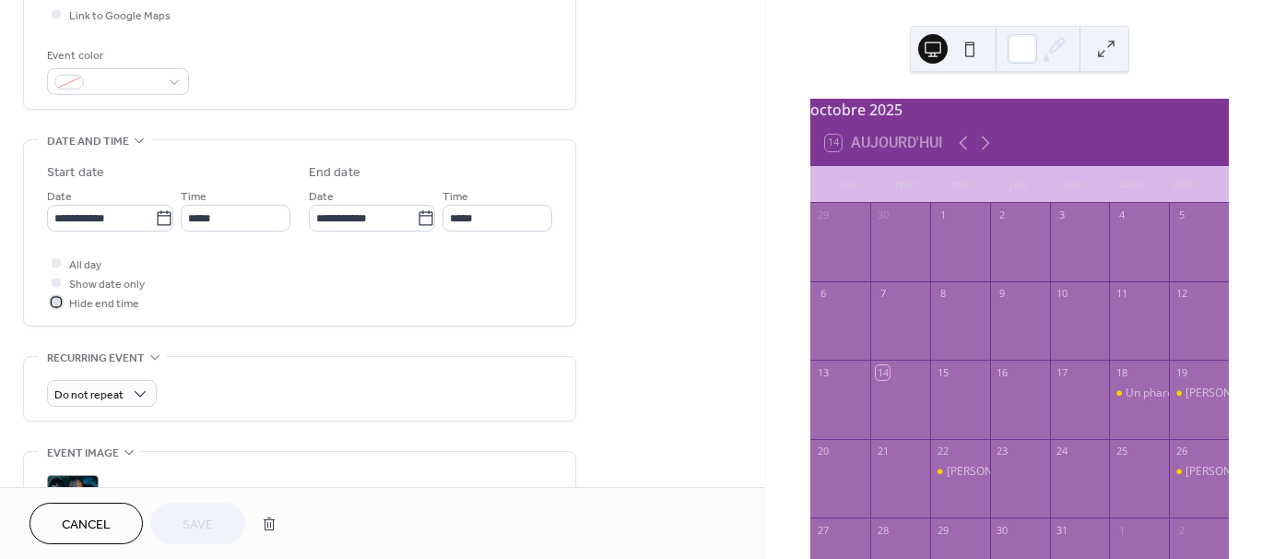
click at [55, 300] on div at bounding box center [56, 301] width 9 height 9
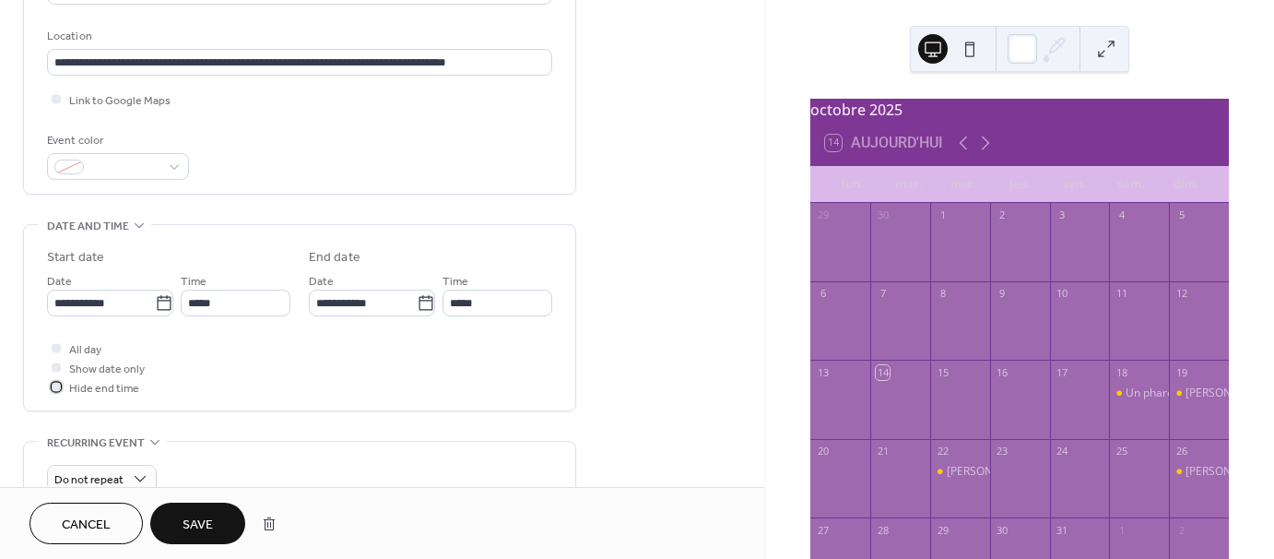
scroll to position [369, 0]
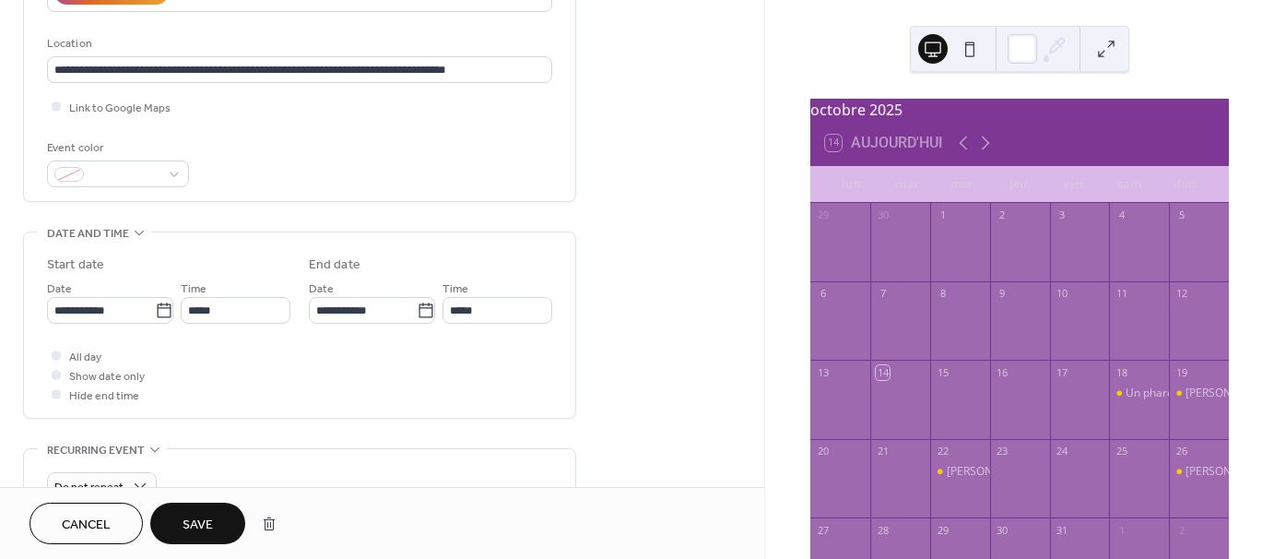
click at [199, 520] on span "Save" at bounding box center [198, 524] width 30 height 19
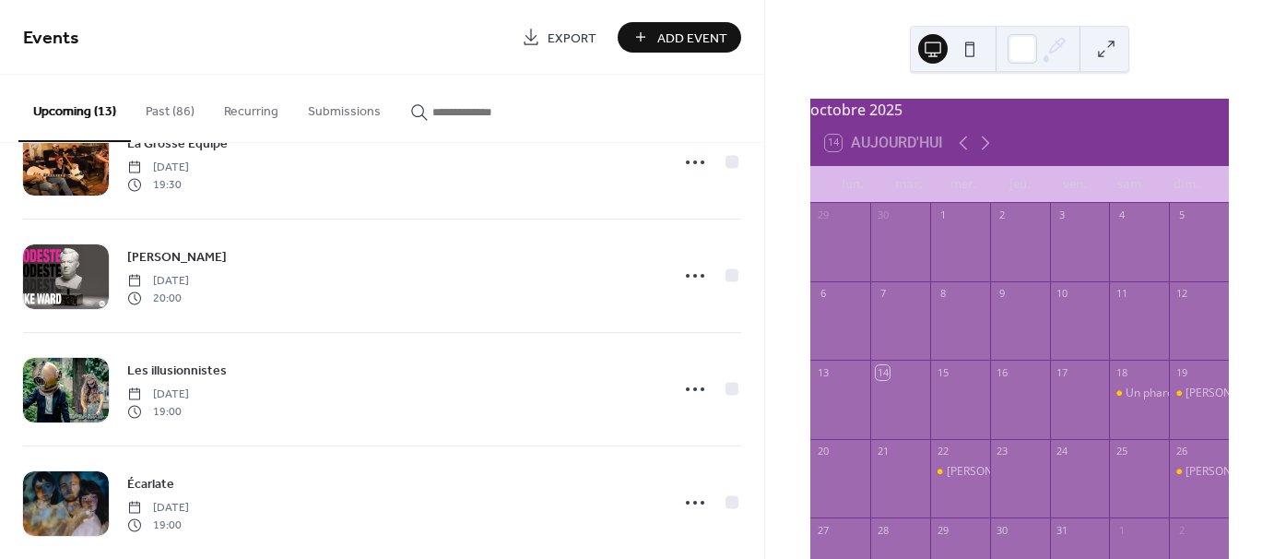
scroll to position [1109, 0]
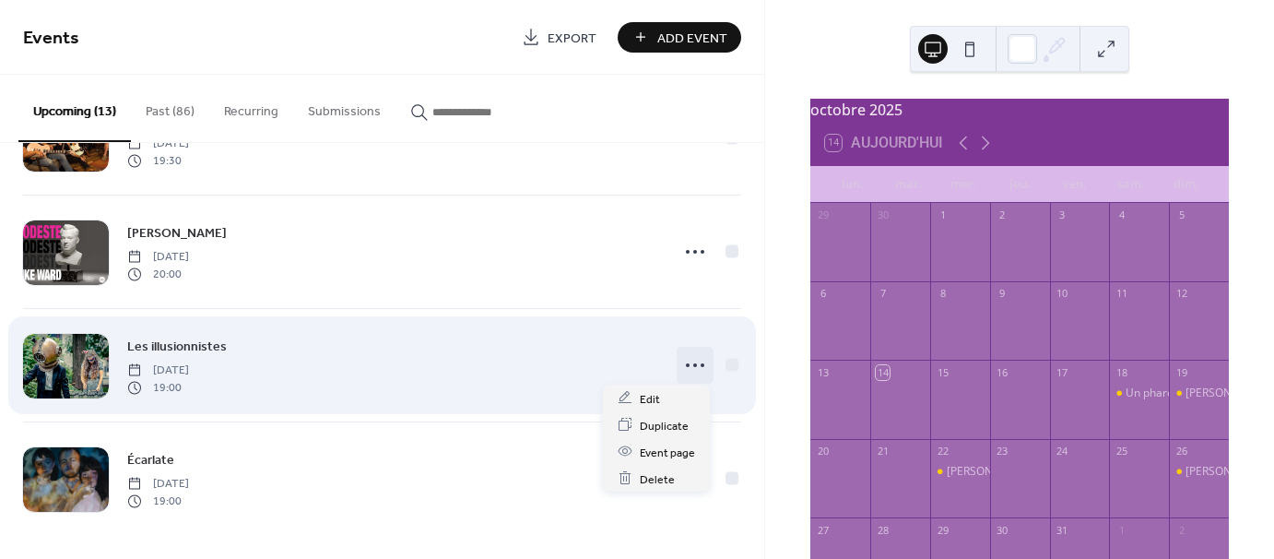
click at [689, 365] on icon at bounding box center [694, 364] width 29 height 29
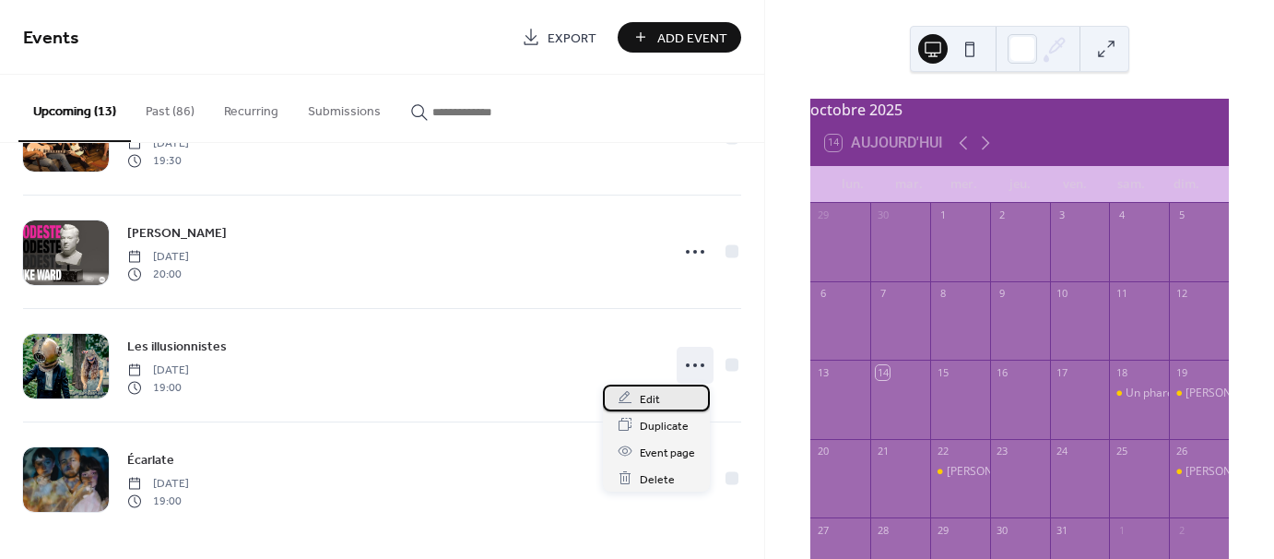
click at [649, 399] on span "Edit" at bounding box center [650, 398] width 20 height 19
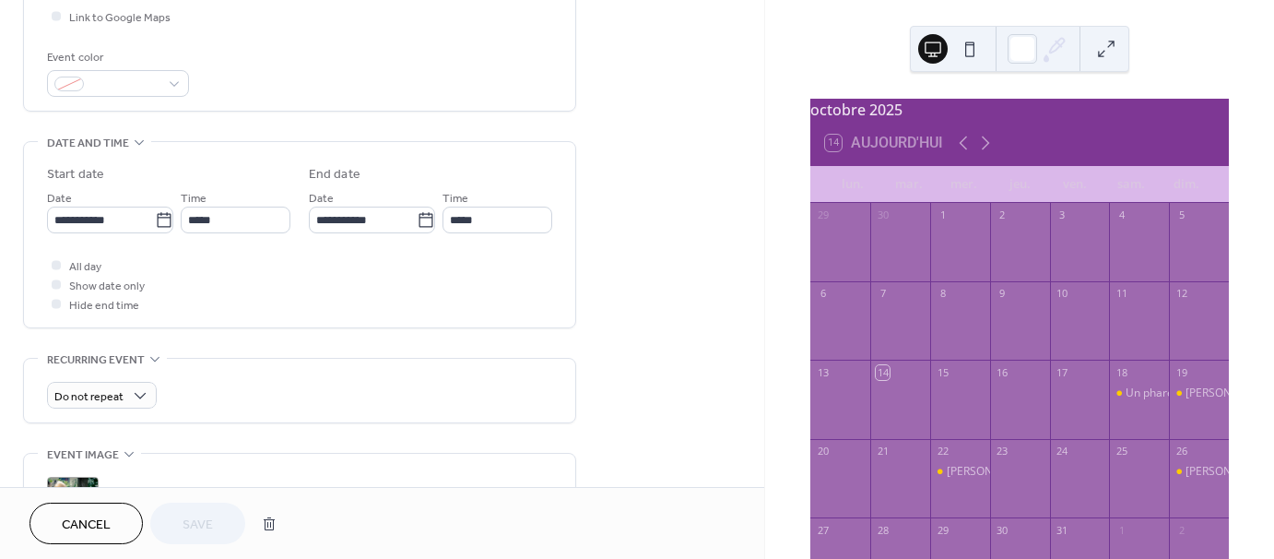
scroll to position [461, 0]
click at [55, 299] on div at bounding box center [56, 301] width 9 height 9
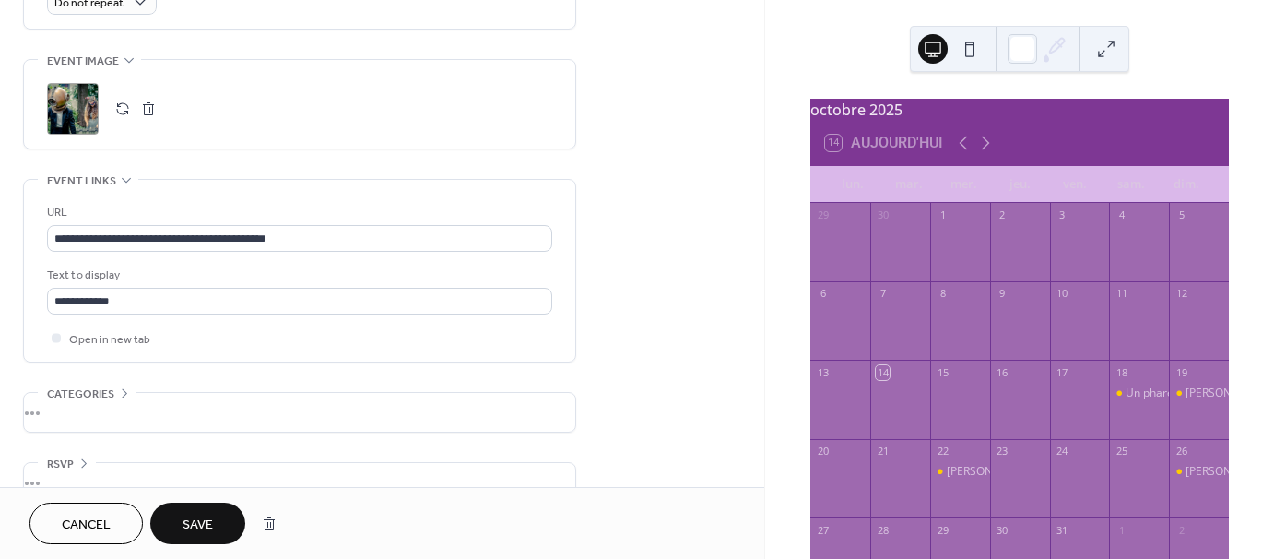
scroll to position [885, 0]
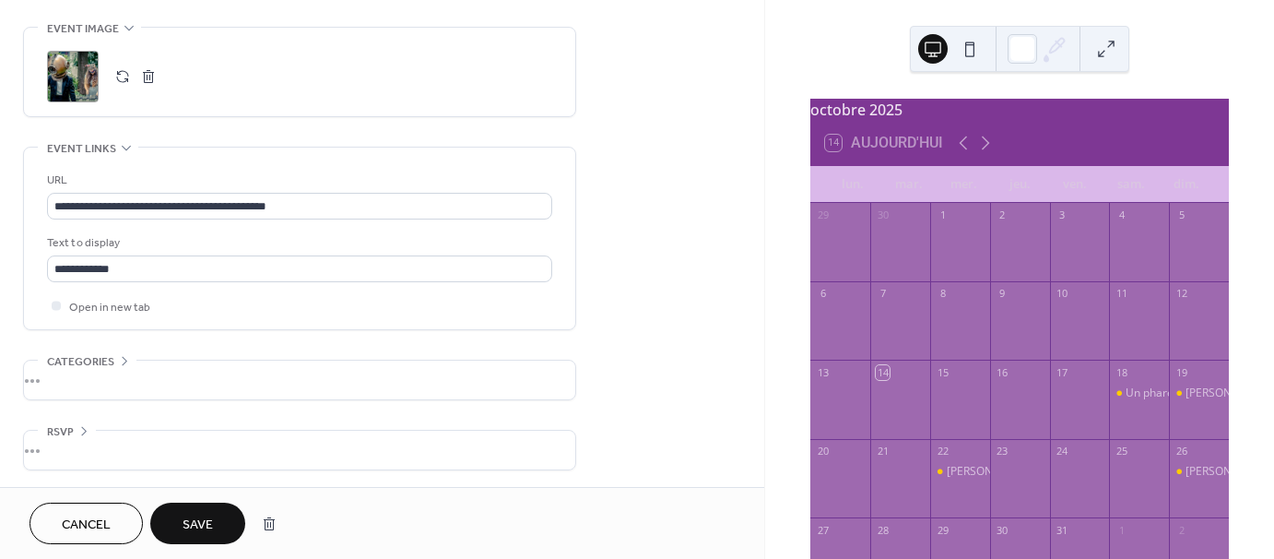
click at [188, 530] on span "Save" at bounding box center [198, 524] width 30 height 19
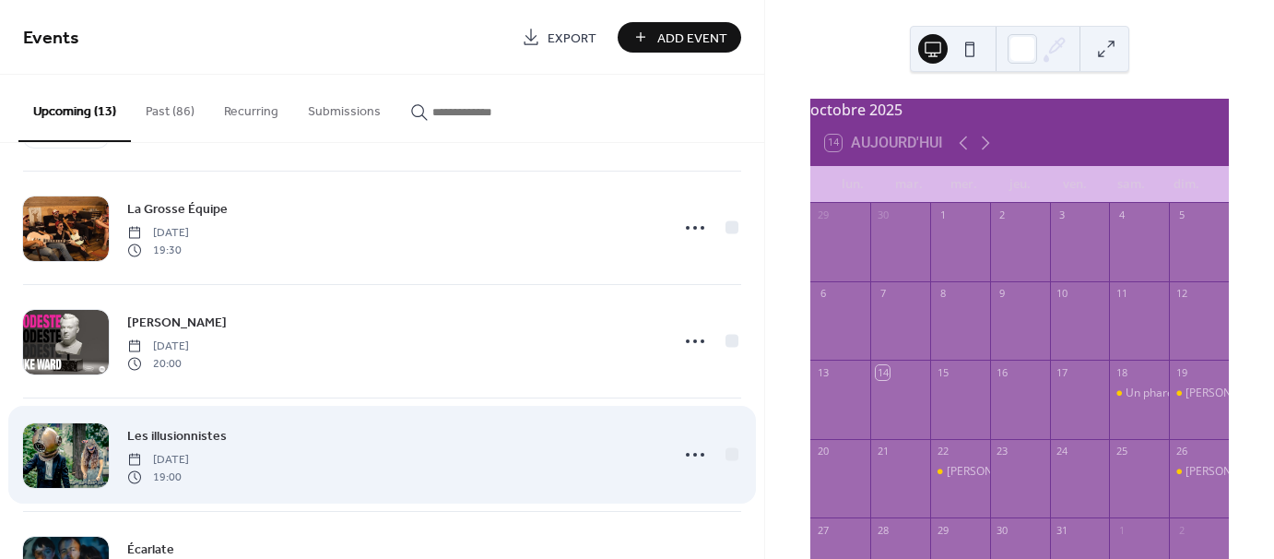
scroll to position [1017, 0]
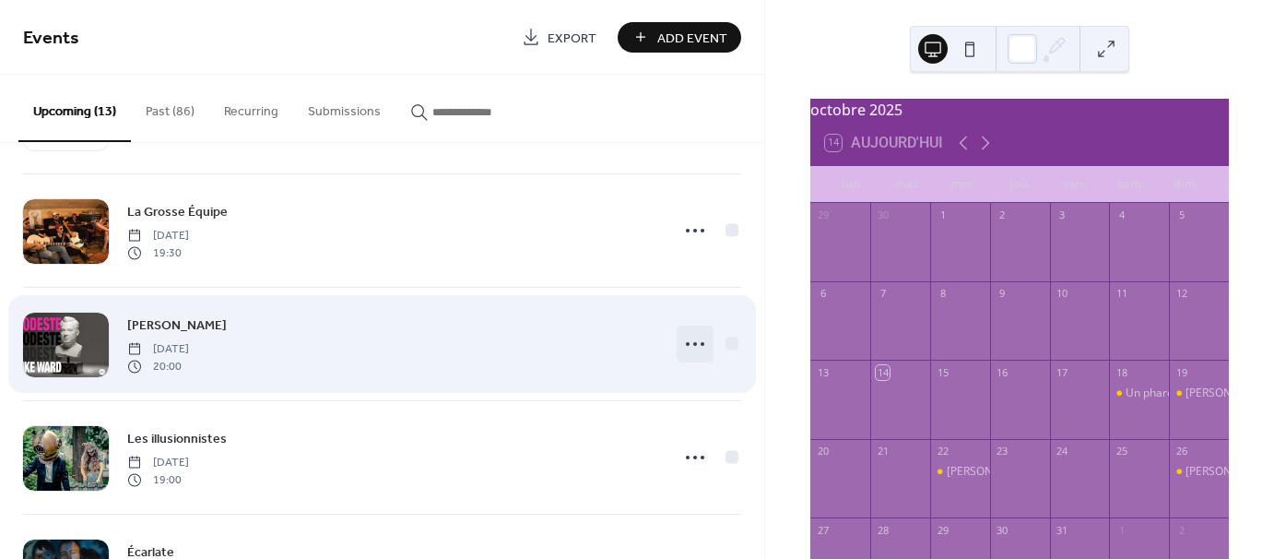
click at [693, 346] on icon at bounding box center [694, 343] width 29 height 29
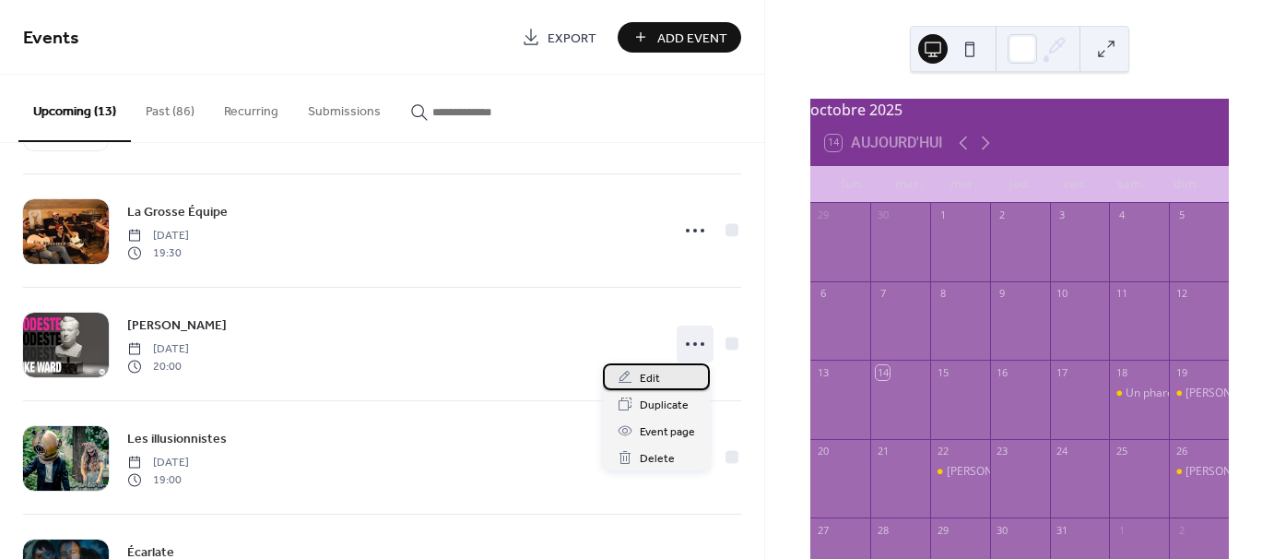
click at [654, 380] on span "Edit" at bounding box center [650, 378] width 20 height 19
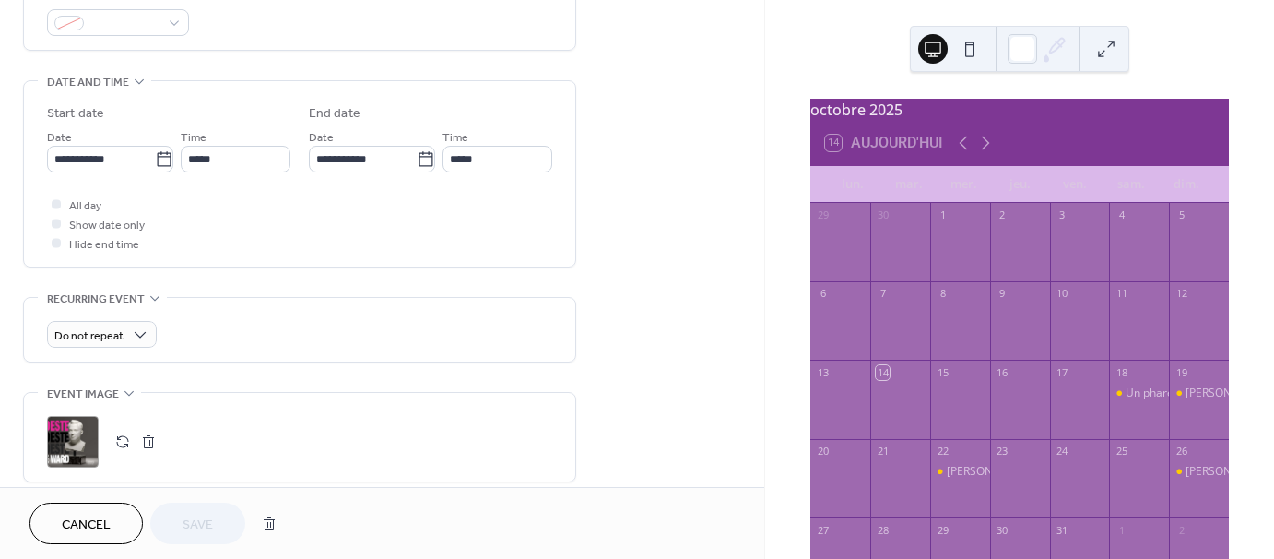
scroll to position [553, 0]
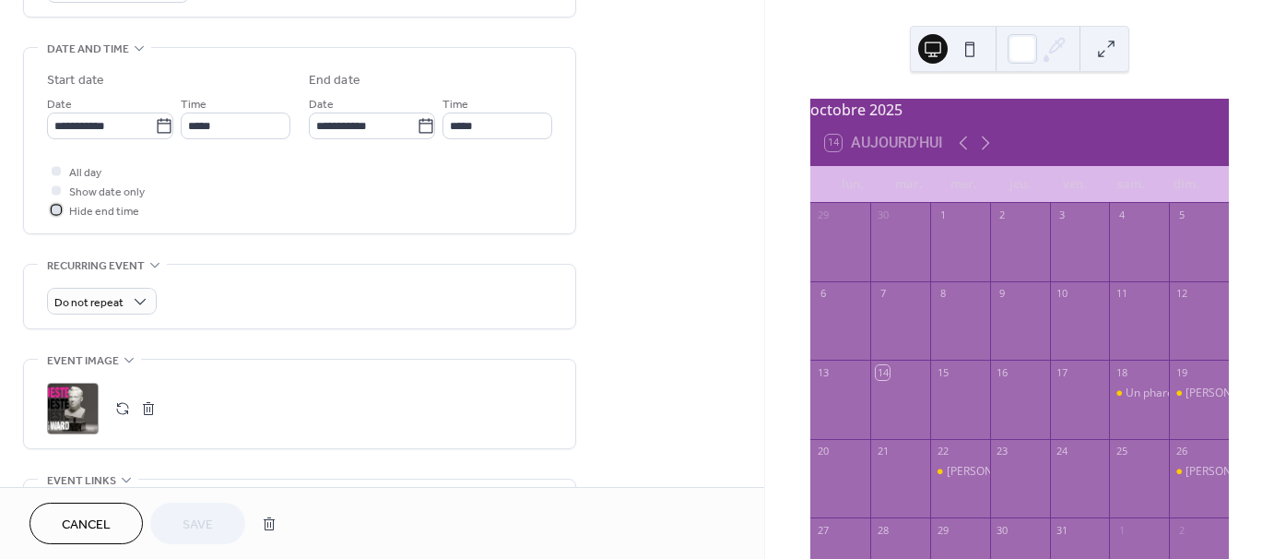
click at [59, 206] on div at bounding box center [56, 209] width 9 height 9
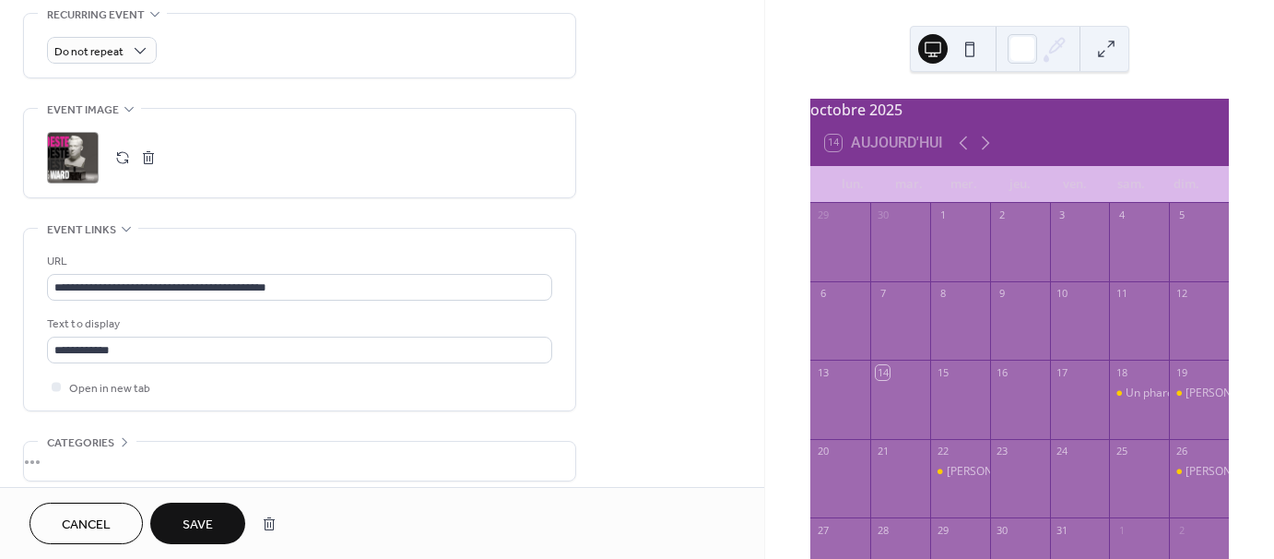
scroll to position [830, 0]
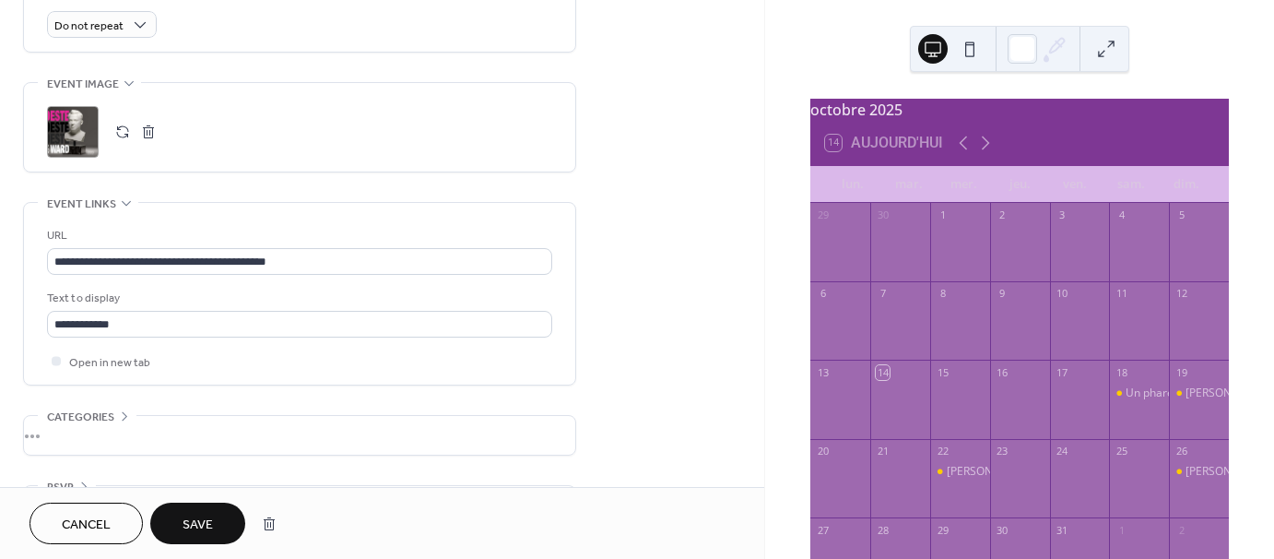
click at [199, 521] on span "Save" at bounding box center [198, 524] width 30 height 19
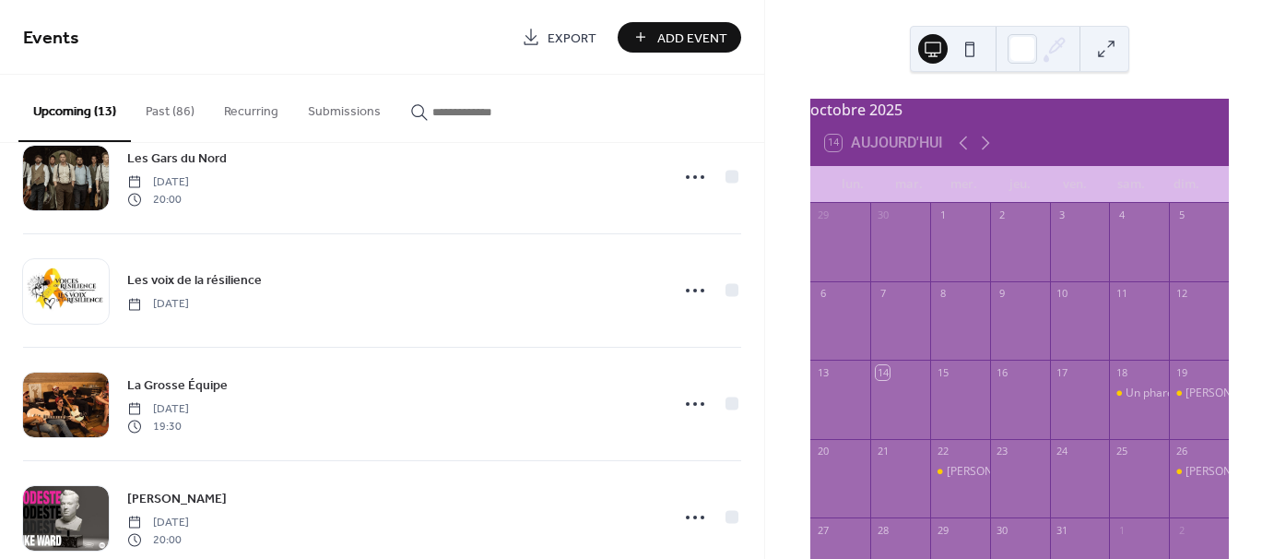
scroll to position [832, 0]
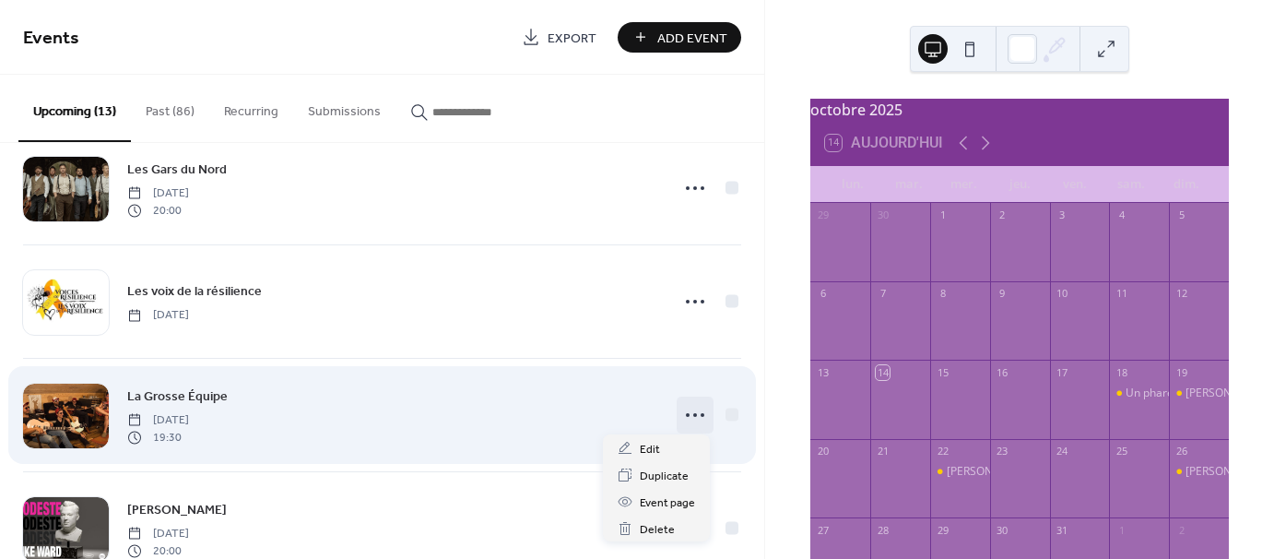
click at [686, 413] on circle at bounding box center [688, 415] width 4 height 4
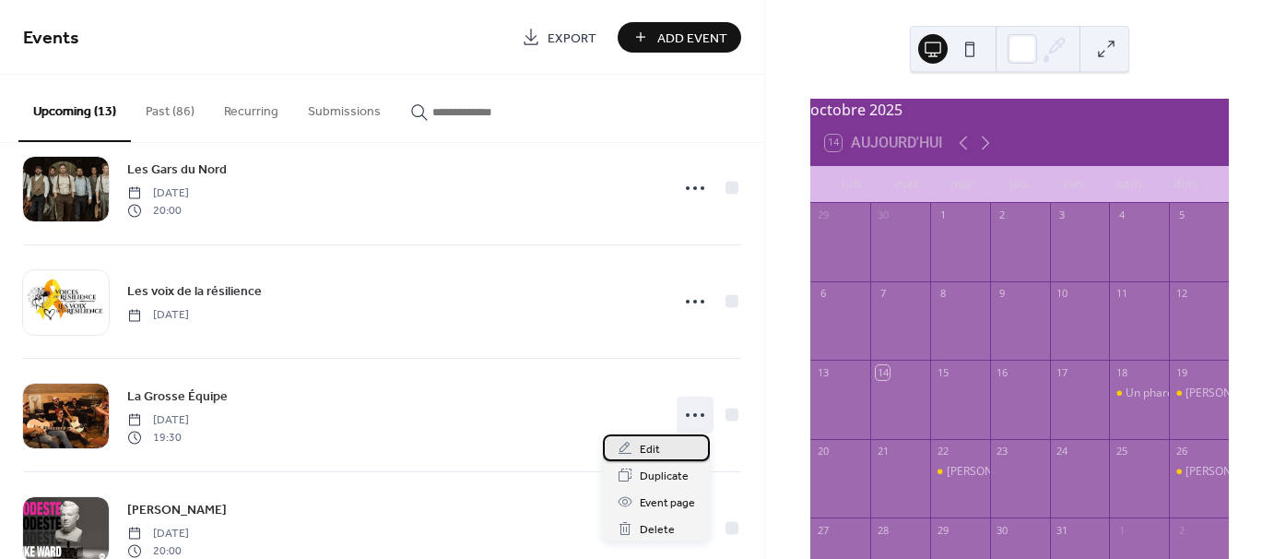
click at [650, 444] on span "Edit" at bounding box center [650, 449] width 20 height 19
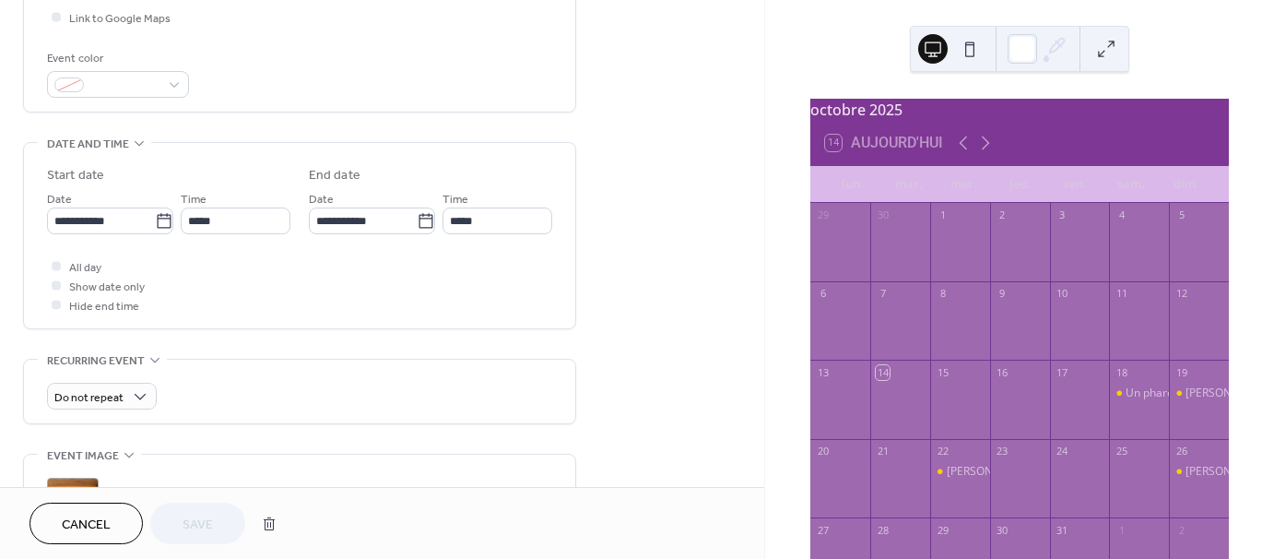
scroll to position [461, 0]
click at [55, 301] on div at bounding box center [56, 301] width 9 height 9
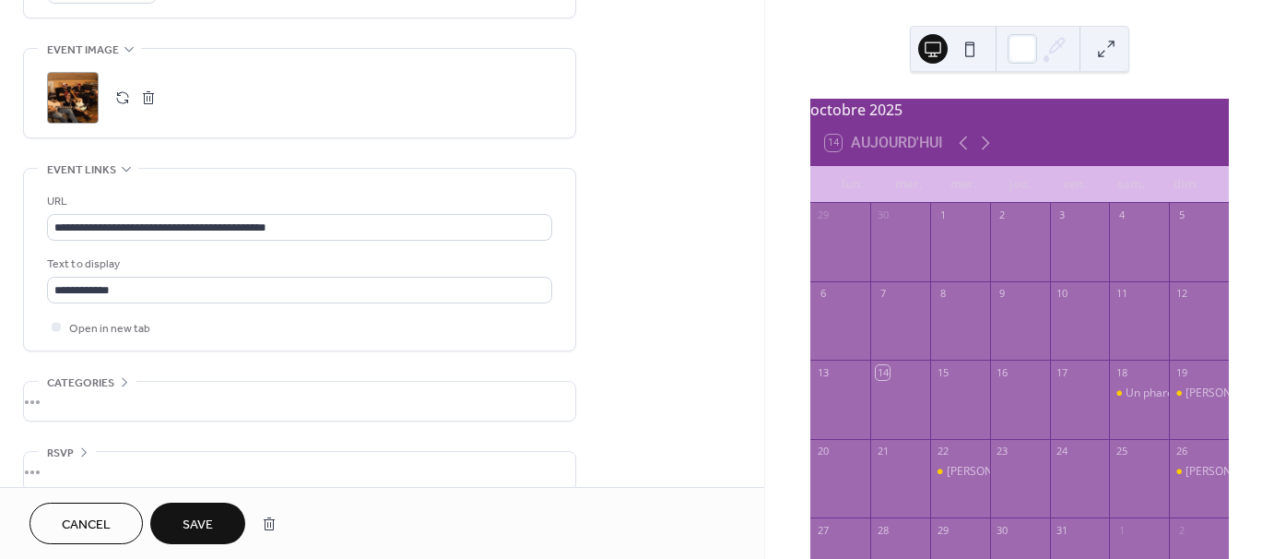
scroll to position [885, 0]
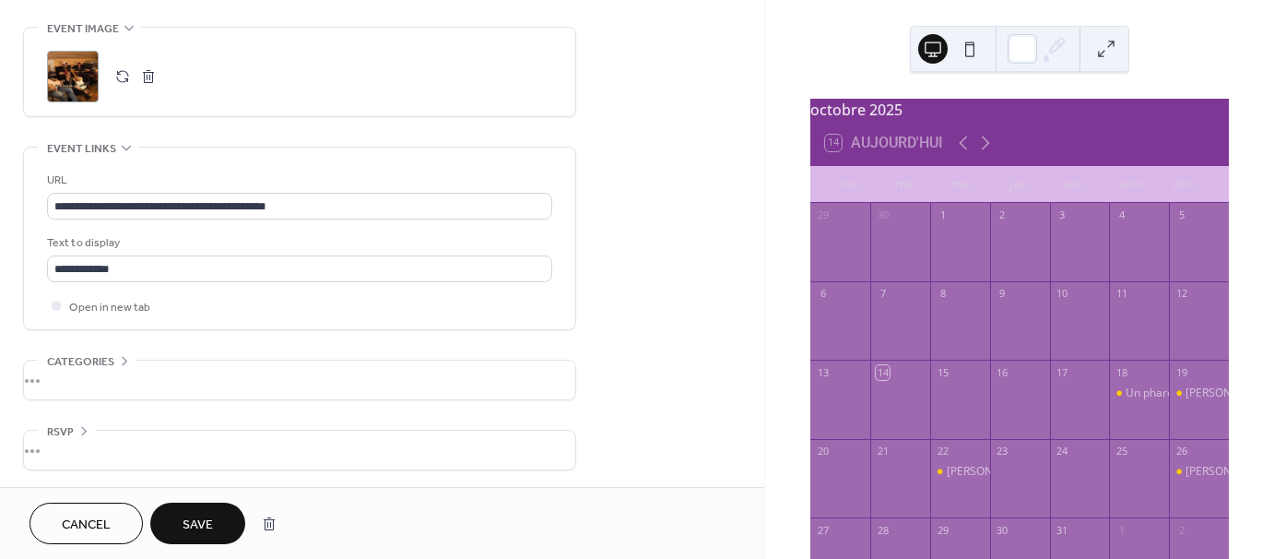
click at [189, 518] on span "Save" at bounding box center [198, 524] width 30 height 19
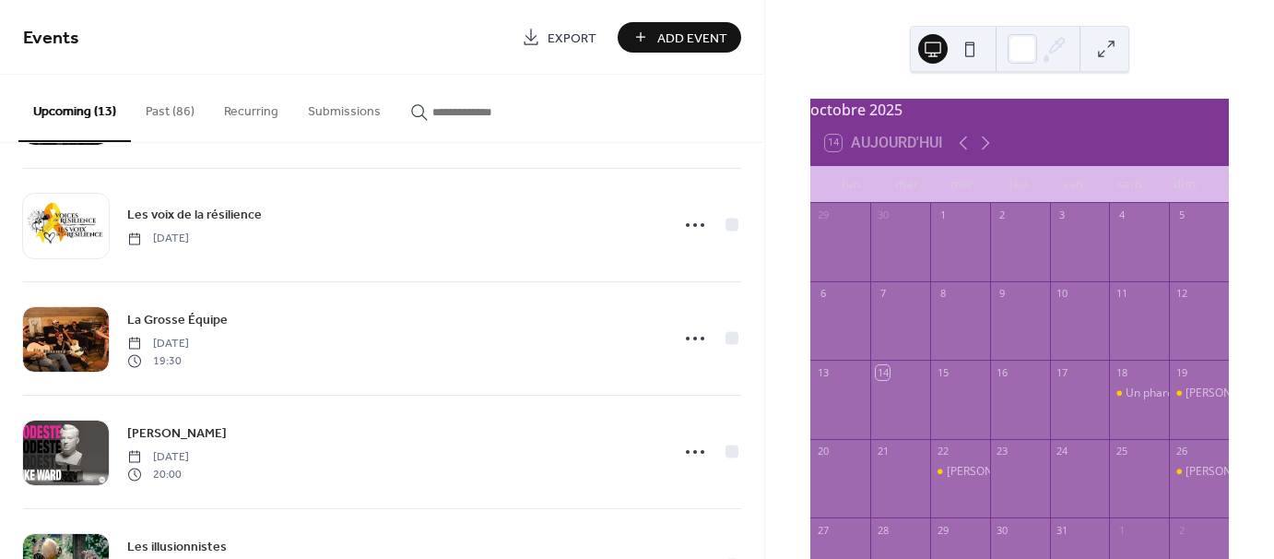
scroll to position [830, 0]
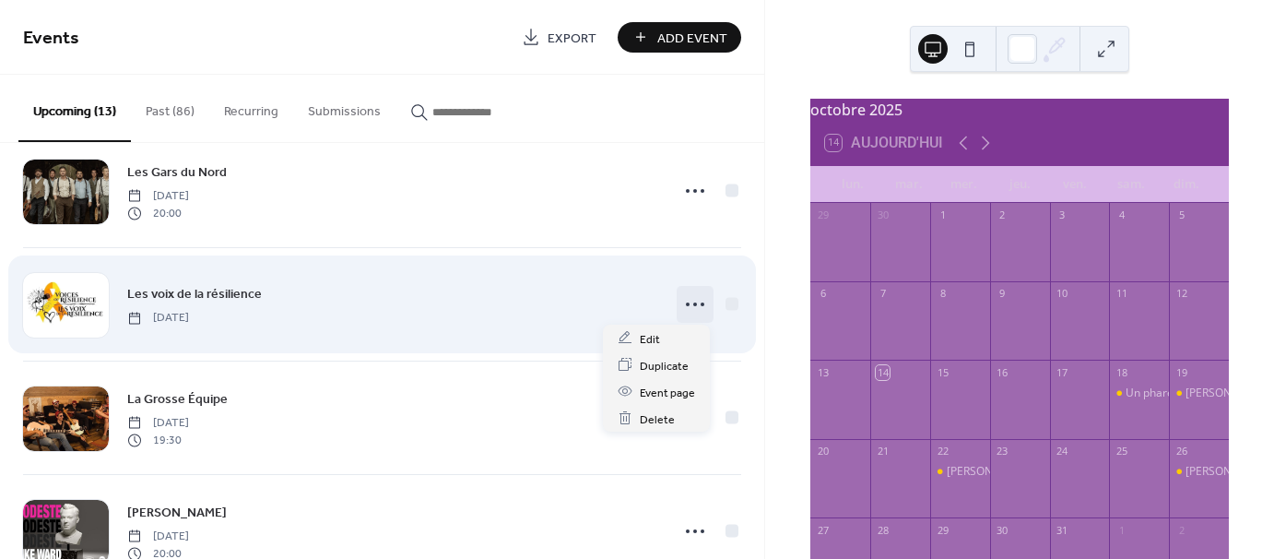
click at [695, 300] on icon at bounding box center [694, 303] width 29 height 29
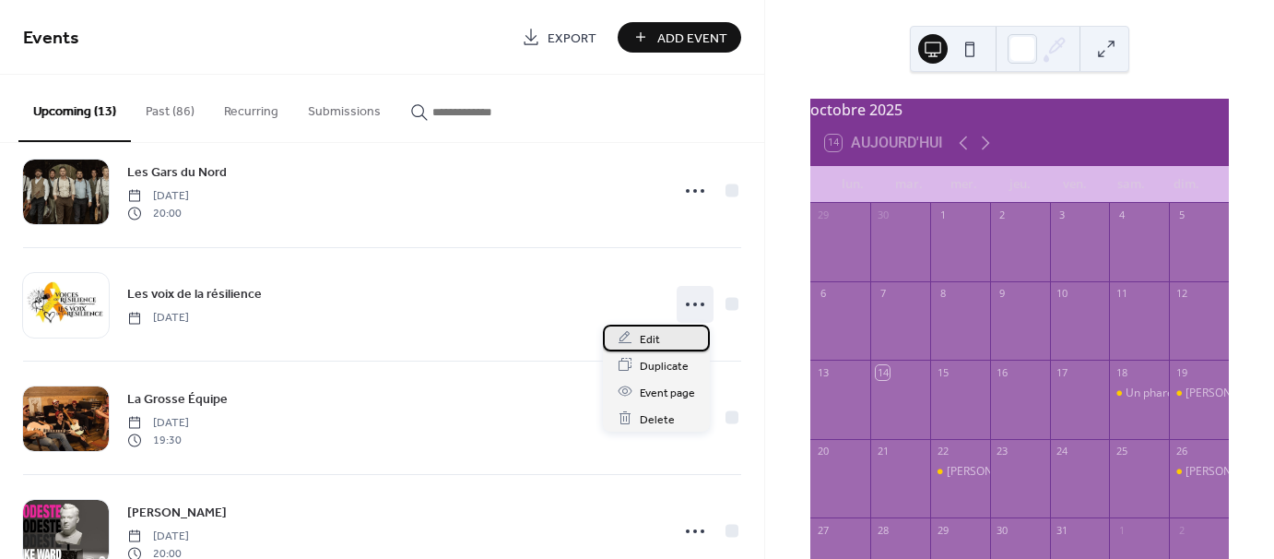
click at [646, 338] on span "Edit" at bounding box center [650, 338] width 20 height 19
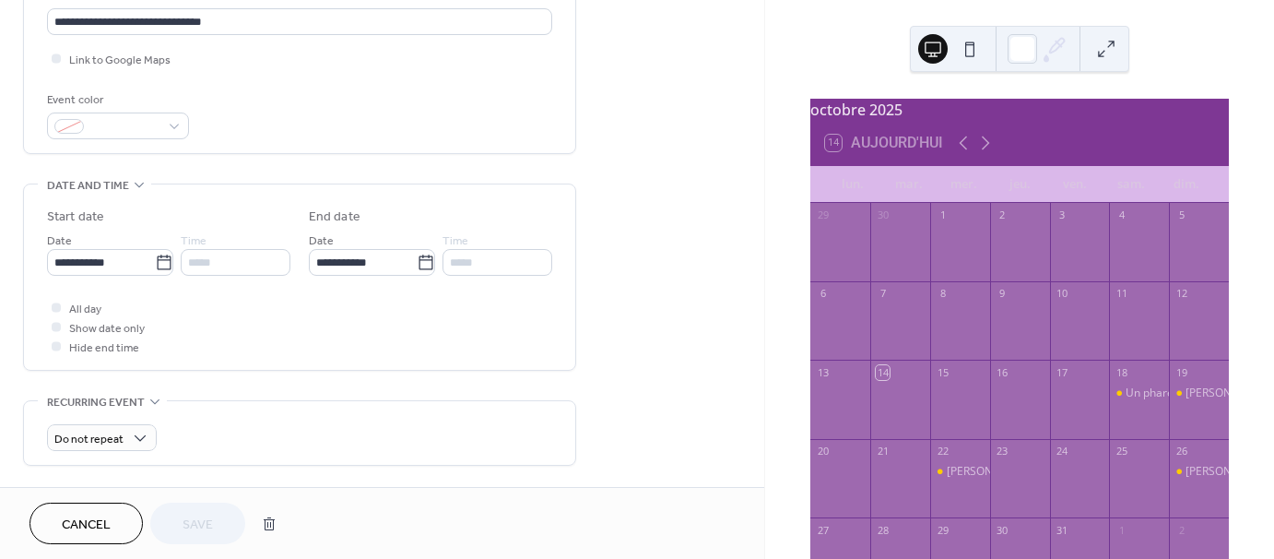
scroll to position [461, 0]
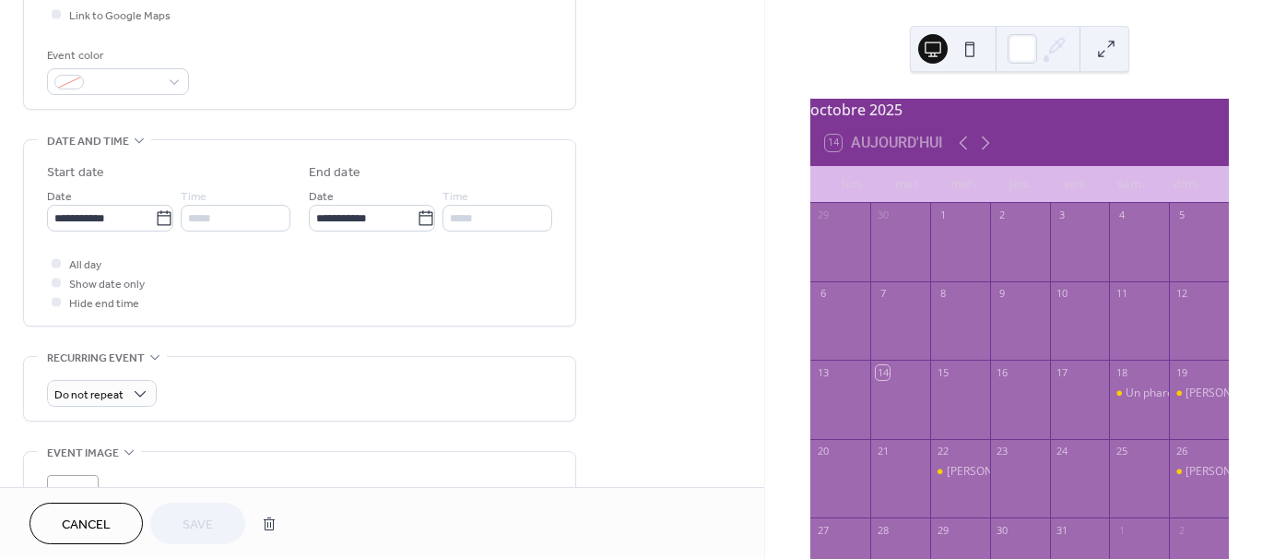
click at [59, 300] on div at bounding box center [56, 301] width 9 height 9
click at [56, 300] on div at bounding box center [56, 301] width 9 height 9
click at [58, 280] on icon at bounding box center [55, 282] width 5 height 4
click at [55, 300] on div at bounding box center [56, 301] width 9 height 9
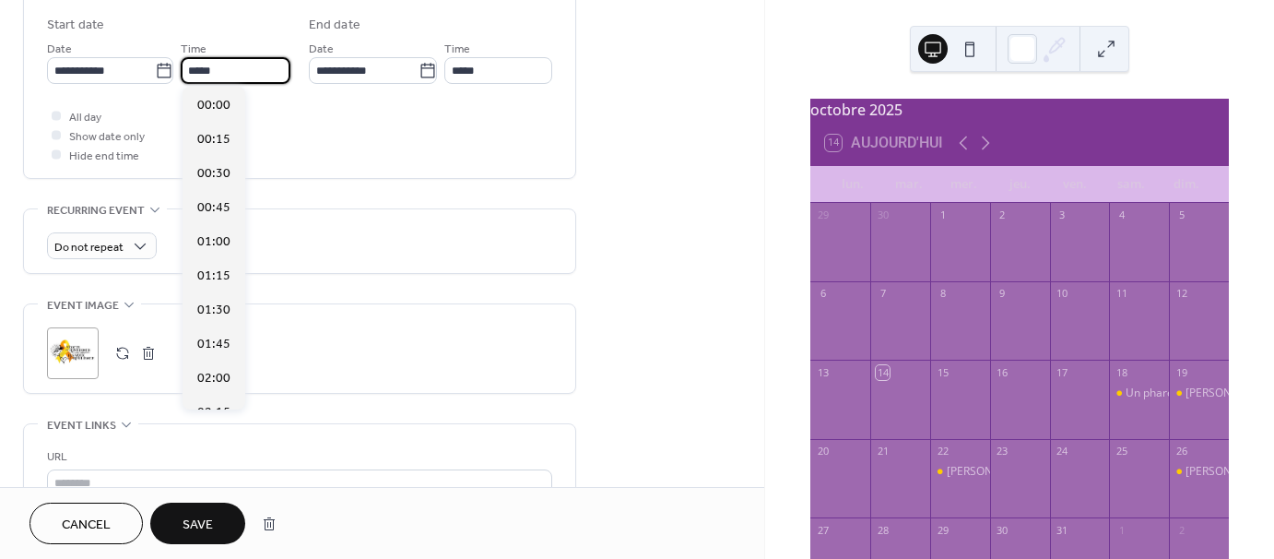
scroll to position [1637, 0]
click at [202, 69] on input "*****" at bounding box center [236, 70] width 110 height 27
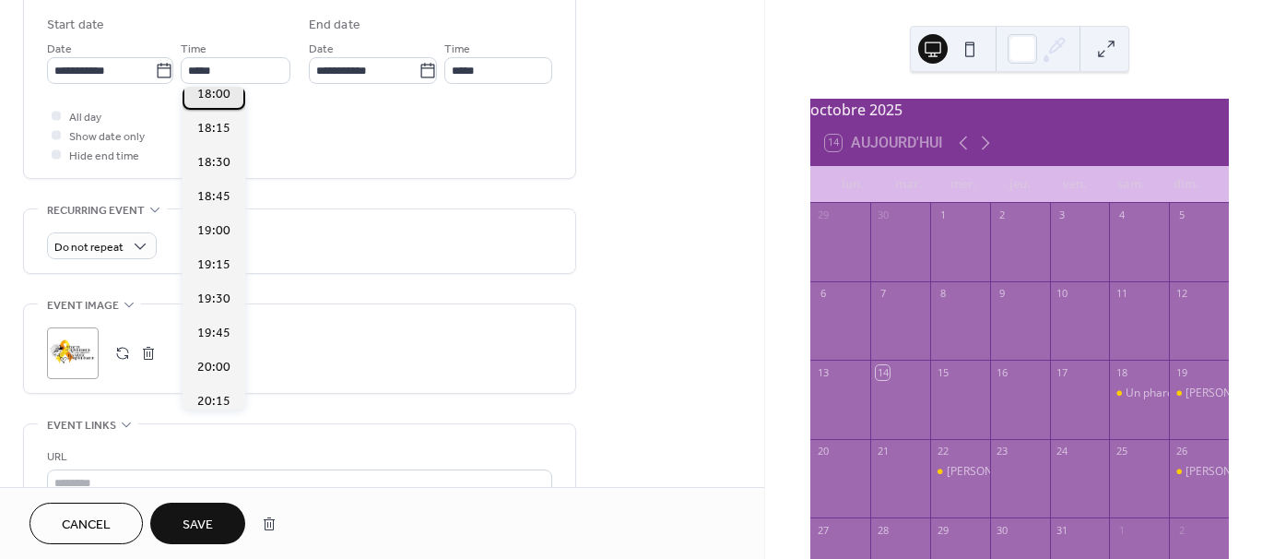
click at [219, 91] on span "18:00" at bounding box center [213, 94] width 33 height 19
type input "*****"
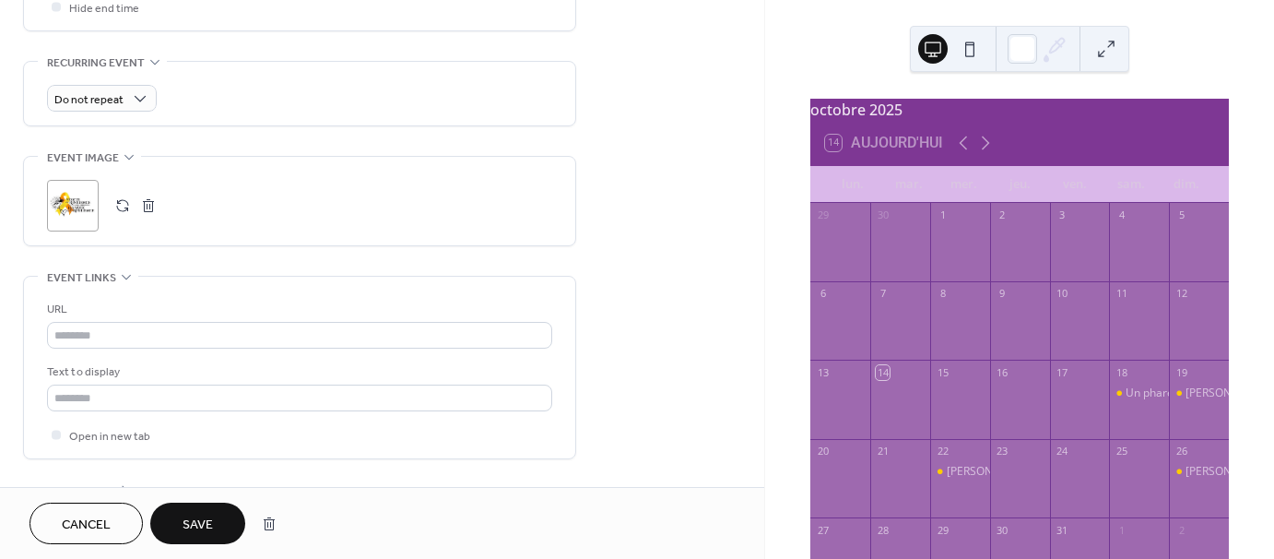
scroll to position [885, 0]
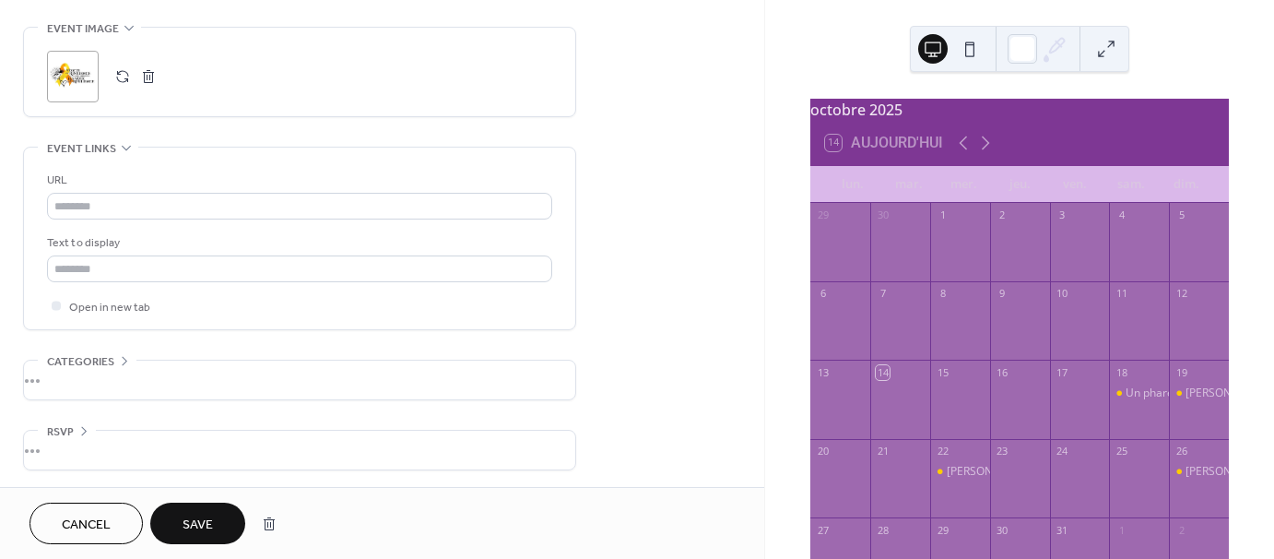
click at [194, 515] on span "Save" at bounding box center [198, 524] width 30 height 19
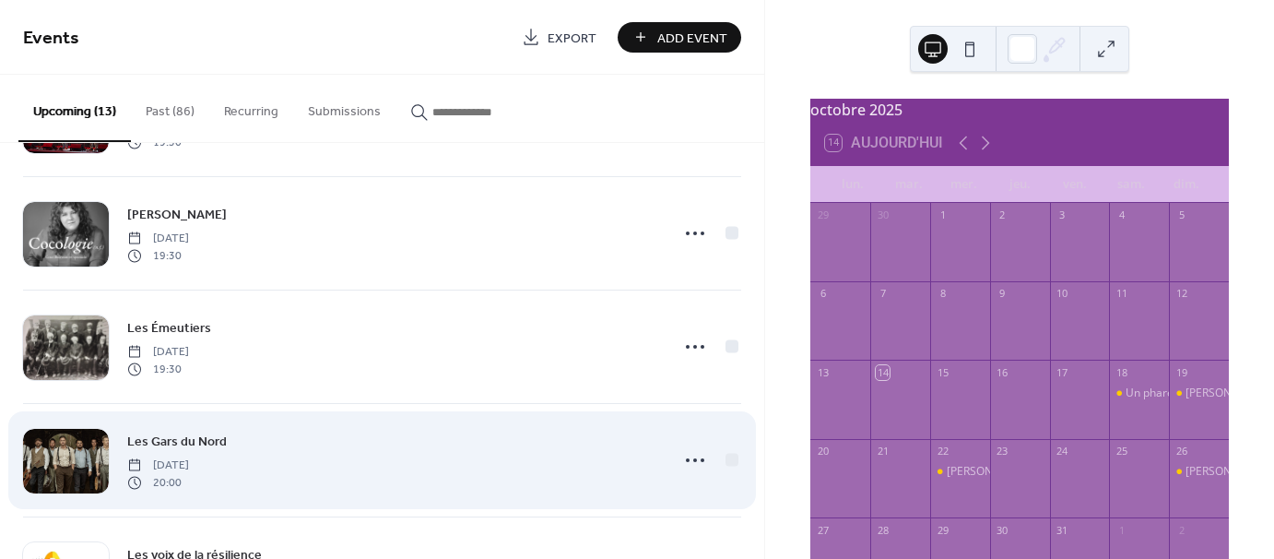
scroll to position [553, 0]
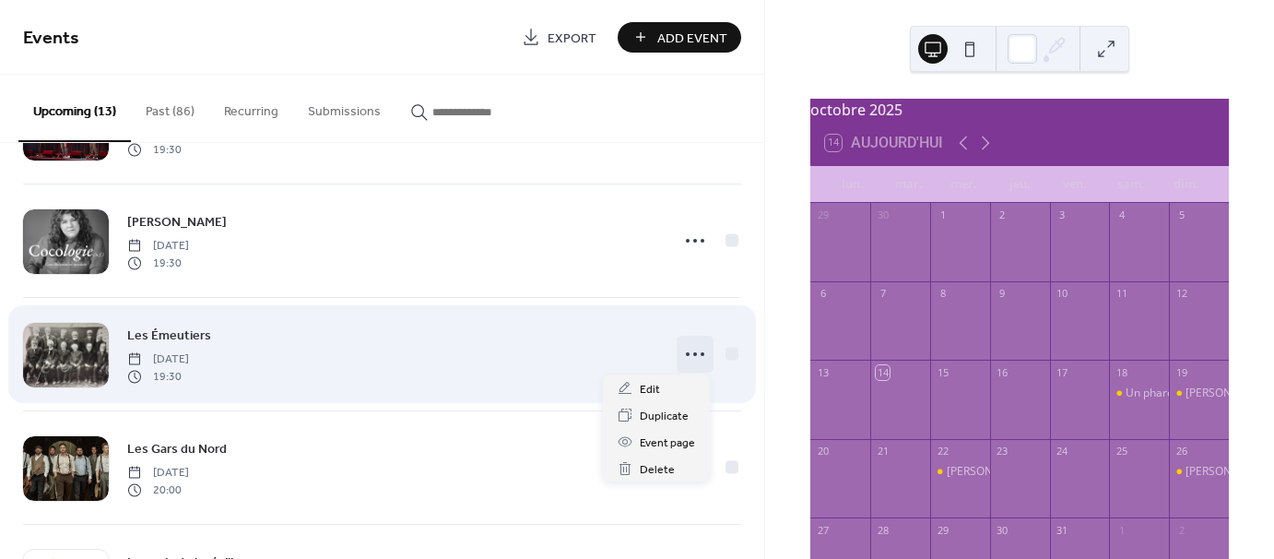
click at [686, 352] on circle at bounding box center [688, 354] width 4 height 4
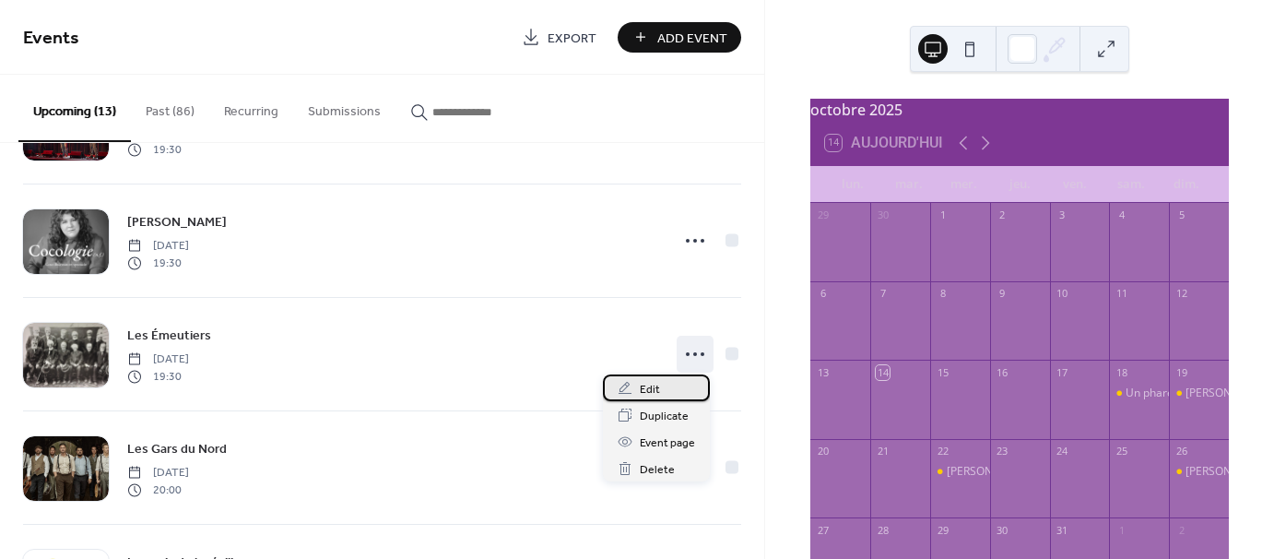
click at [654, 394] on span "Edit" at bounding box center [650, 389] width 20 height 19
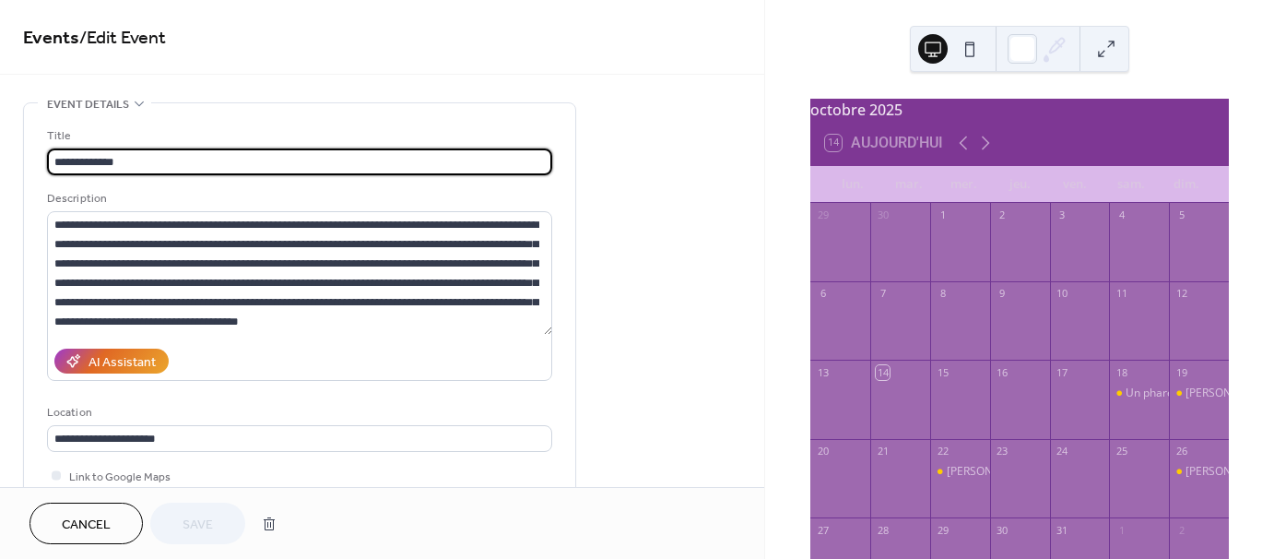
click at [194, 518] on div "Cancel Save" at bounding box center [157, 522] width 256 height 41
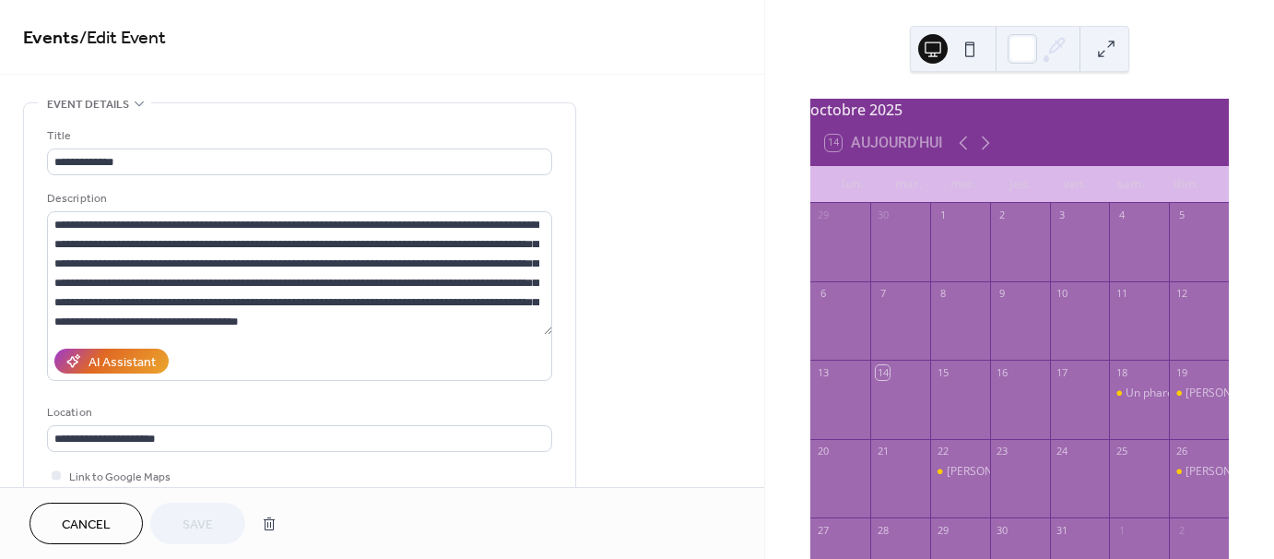
click at [194, 518] on div "Cancel Save" at bounding box center [157, 522] width 256 height 41
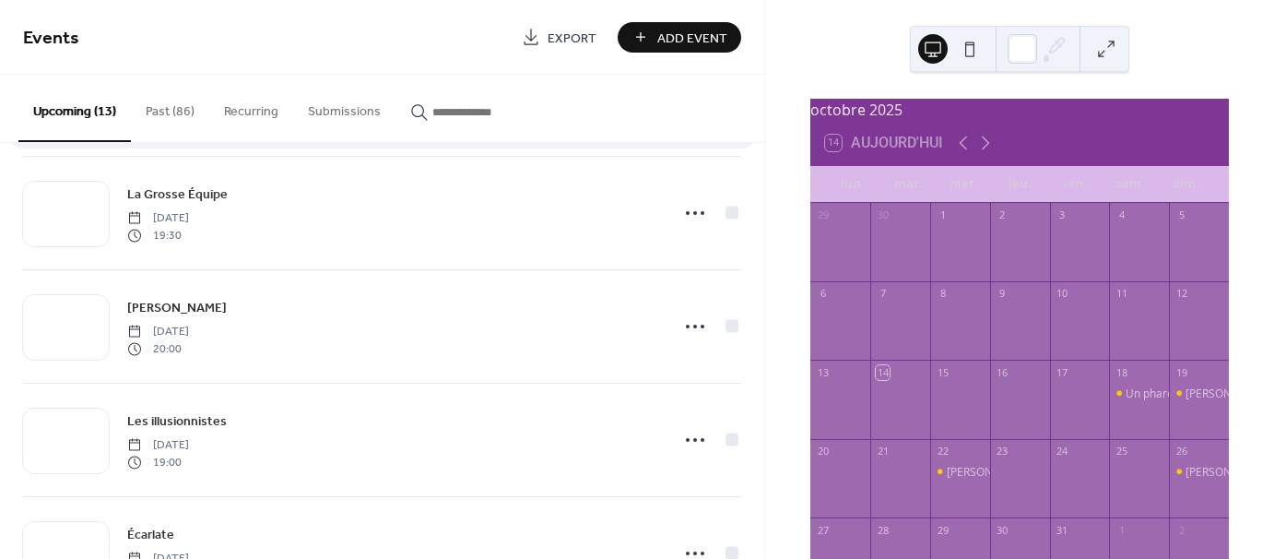
scroll to position [1109, 0]
